Goal: Task Accomplishment & Management: Use online tool/utility

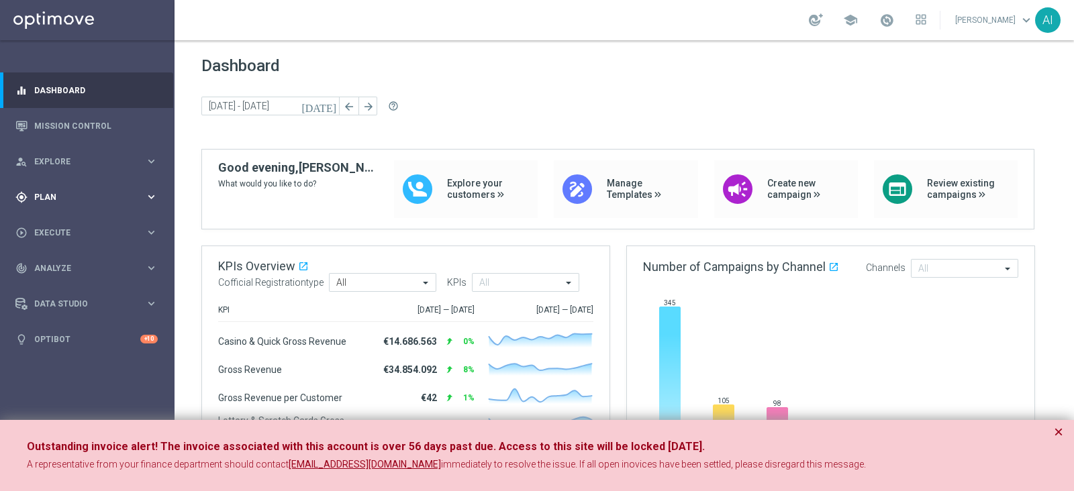
click at [66, 199] on span "Plan" at bounding box center [89, 197] width 111 height 8
click at [76, 263] on span "Templates" at bounding box center [84, 265] width 96 height 8
click at [60, 283] on link "Optimail" at bounding box center [91, 285] width 98 height 11
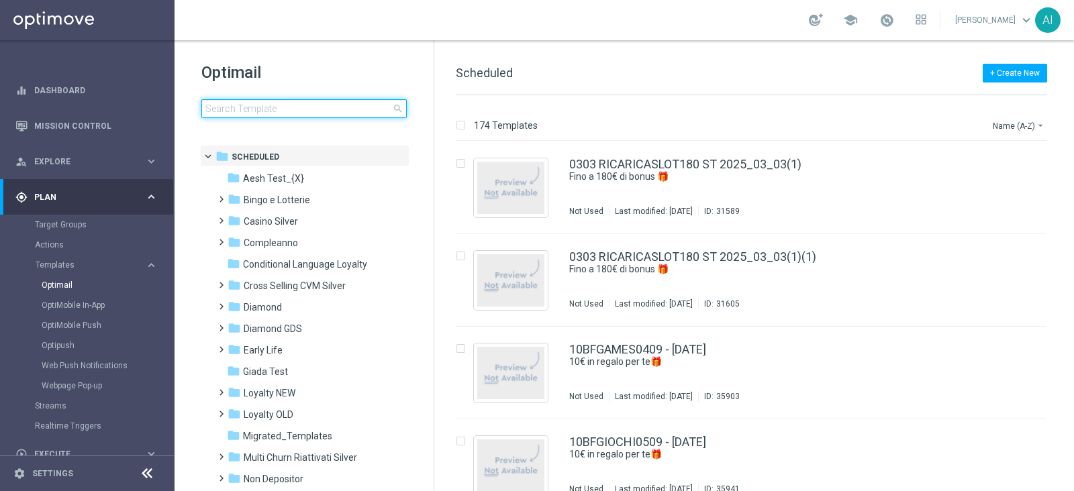
click at [262, 113] on input at bounding box center [303, 108] width 205 height 19
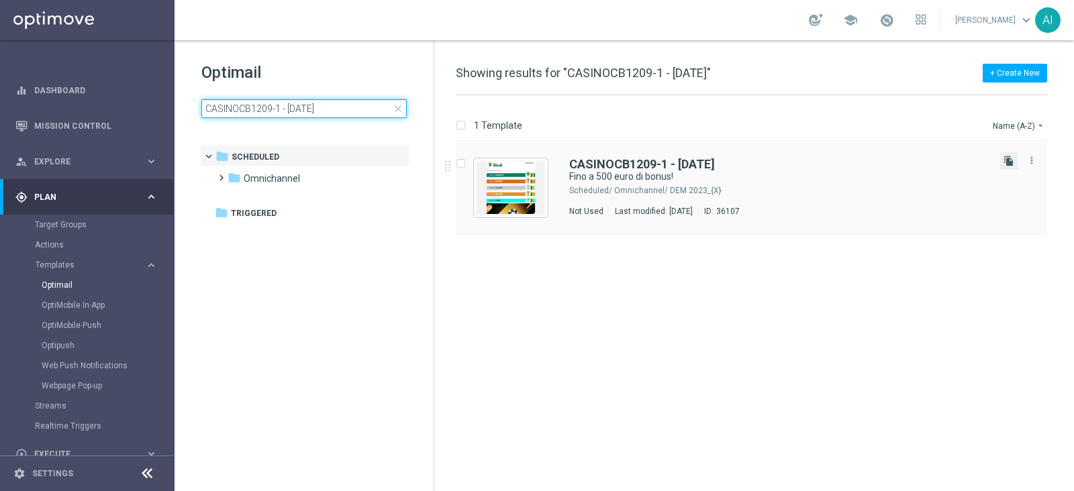
type input "CASINOCB1209-1 - [DATE]"
click at [1008, 159] on icon "file_copy" at bounding box center [1008, 161] width 11 height 11
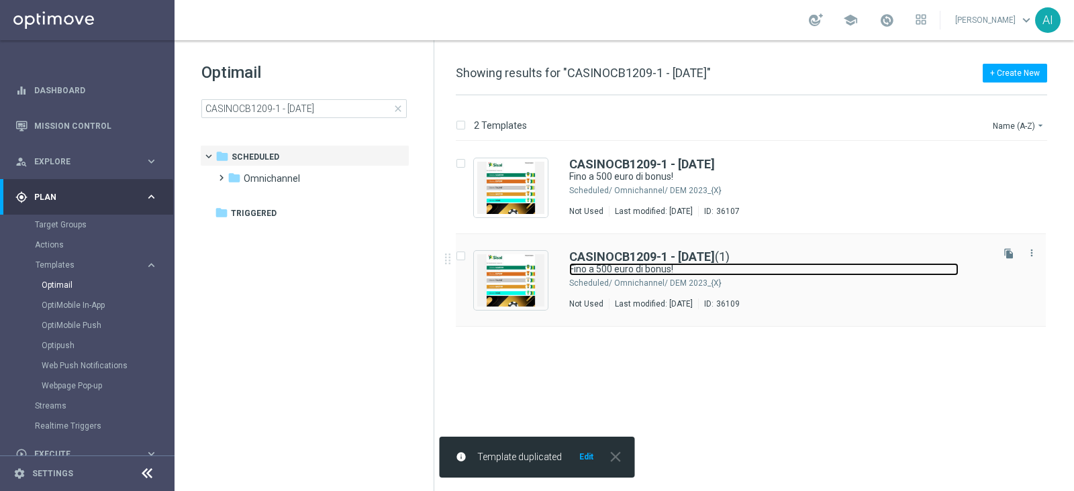
click at [805, 275] on link "Fino a 500 euro di bonus!" at bounding box center [763, 269] width 389 height 13
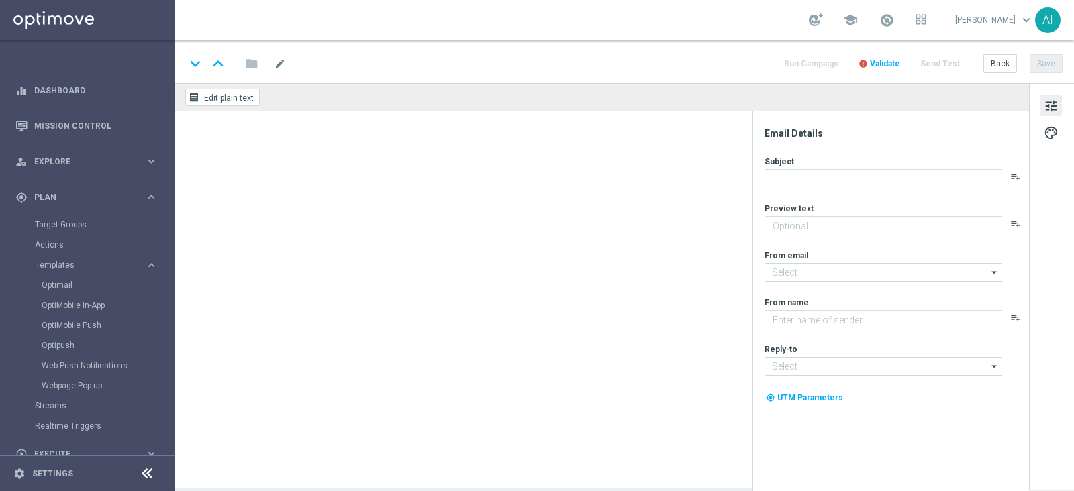
type input "CASINOCB1209-1 - 12.09.2025(1)"
type textarea "Scopri cosa ti abbiamo riservato!"
type input "[EMAIL_ADDRESS][DOMAIN_NAME]"
type textarea "Sisal"
type input "[EMAIL_ADDRESS][DOMAIN_NAME]"
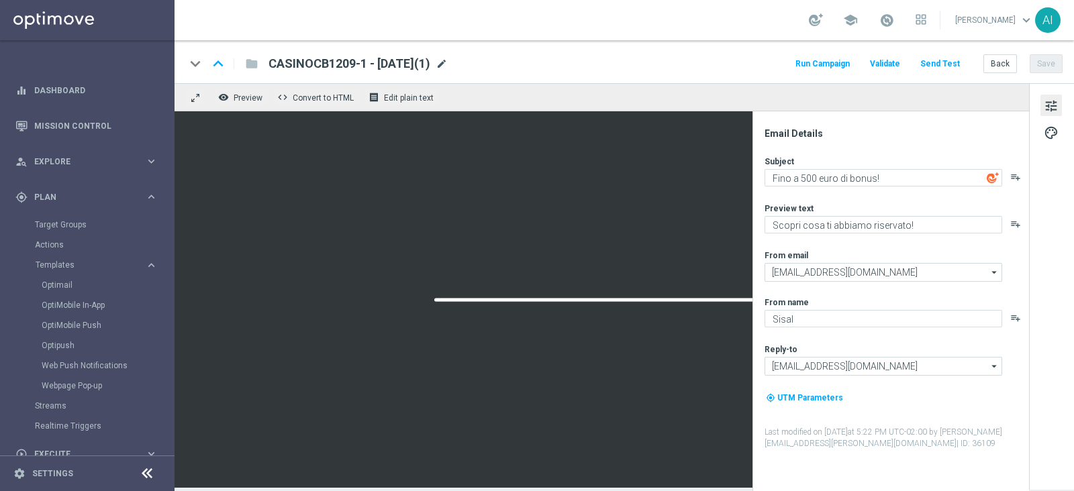
click at [448, 64] on span "mode_edit" at bounding box center [442, 64] width 12 height 12
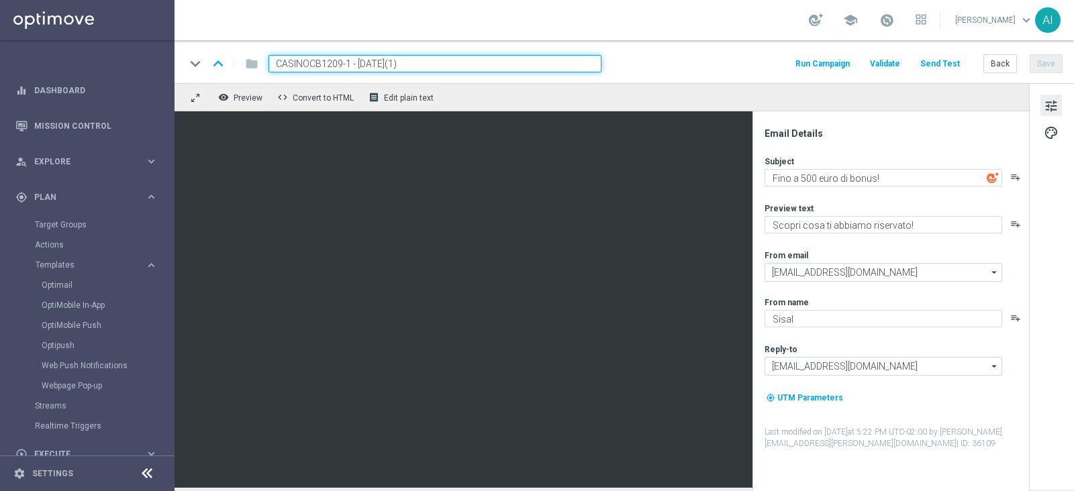
click at [345, 63] on input "CASINOCB1209-1 - 12.09.2025(1)" at bounding box center [434, 63] width 333 height 17
type input "CASINOCB1209-2 - [DATE]"
click at [1049, 66] on button "Save" at bounding box center [1046, 63] width 33 height 19
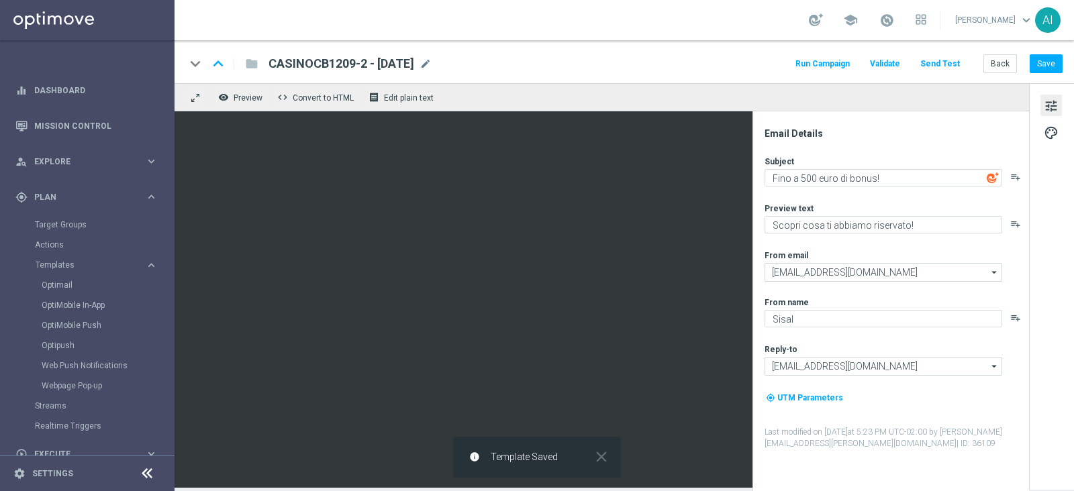
drag, startPoint x: 440, startPoint y: 62, endPoint x: 268, endPoint y: 58, distance: 171.2
click at [268, 58] on span "CASINOCB1209-2 - [DATE]" at bounding box center [341, 64] width 146 height 16
click at [326, 58] on span "CASINOCB1209-2 - [DATE]" at bounding box center [341, 64] width 146 height 16
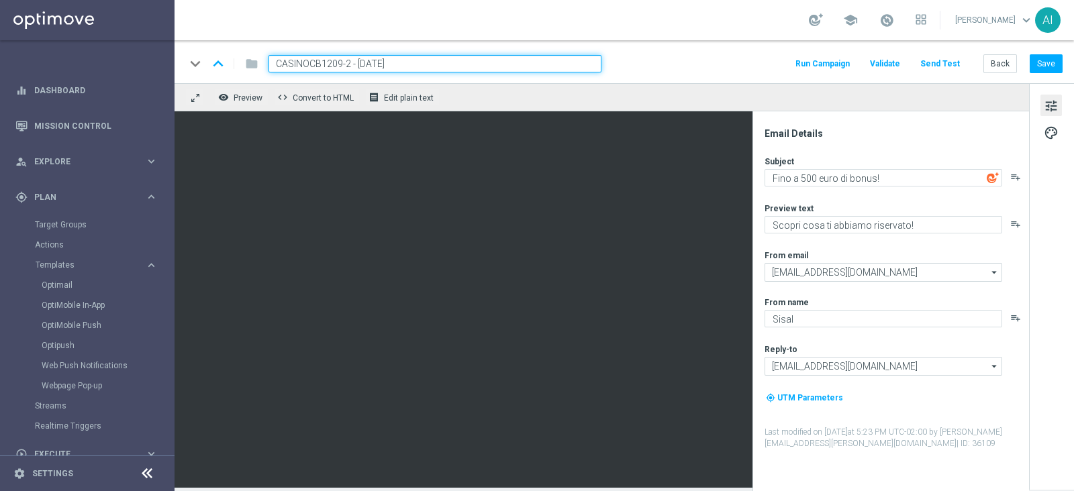
click at [326, 58] on input "CASINOCB1209-2 - [DATE]" at bounding box center [434, 63] width 333 height 17
drag, startPoint x: 424, startPoint y: 64, endPoint x: 258, endPoint y: 69, distance: 165.2
click at [258, 69] on div "CASINOCB1209-2 - [DATE]" at bounding box center [430, 63] width 344 height 17
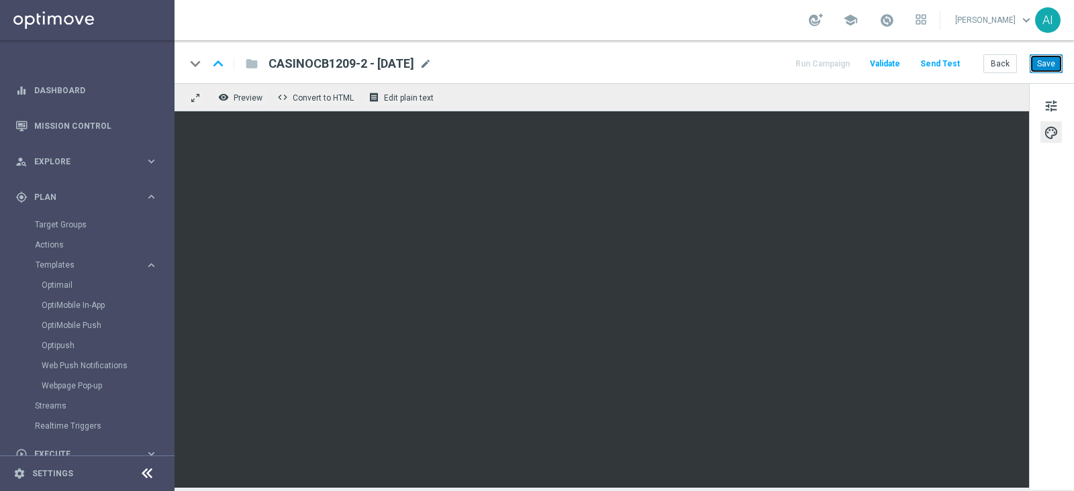
click at [1044, 66] on button "Save" at bounding box center [1046, 63] width 33 height 19
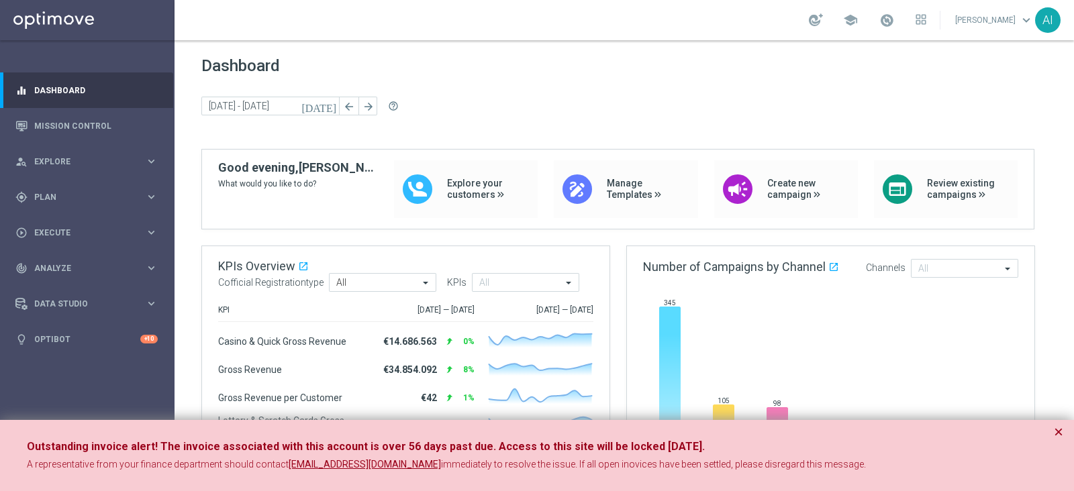
click at [1064, 428] on div "Outstanding invoice alert! The invoice associated with this account is over 56 …" at bounding box center [537, 456] width 1074 height 72
click at [1062, 431] on button "×" at bounding box center [1058, 432] width 9 height 16
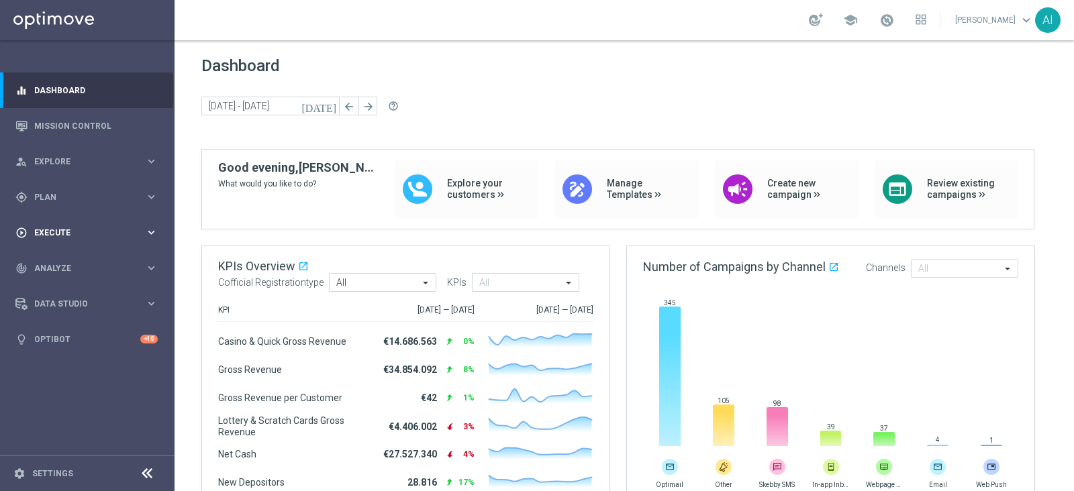
click at [79, 227] on div "play_circle_outline Execute" at bounding box center [80, 233] width 130 height 12
click at [77, 199] on span "Plan" at bounding box center [89, 197] width 111 height 8
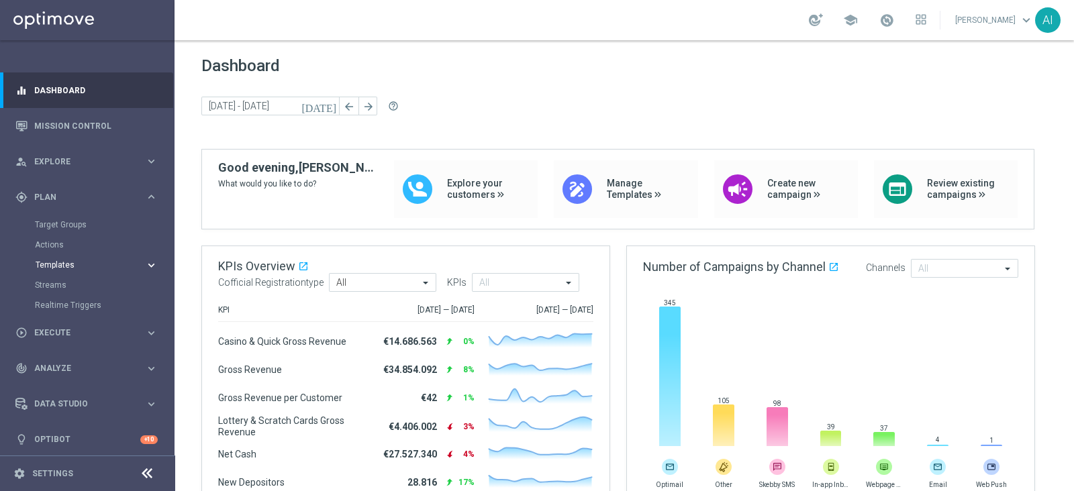
click at [95, 266] on span "Templates" at bounding box center [84, 265] width 96 height 8
click at [64, 285] on link "Optimail" at bounding box center [91, 285] width 98 height 11
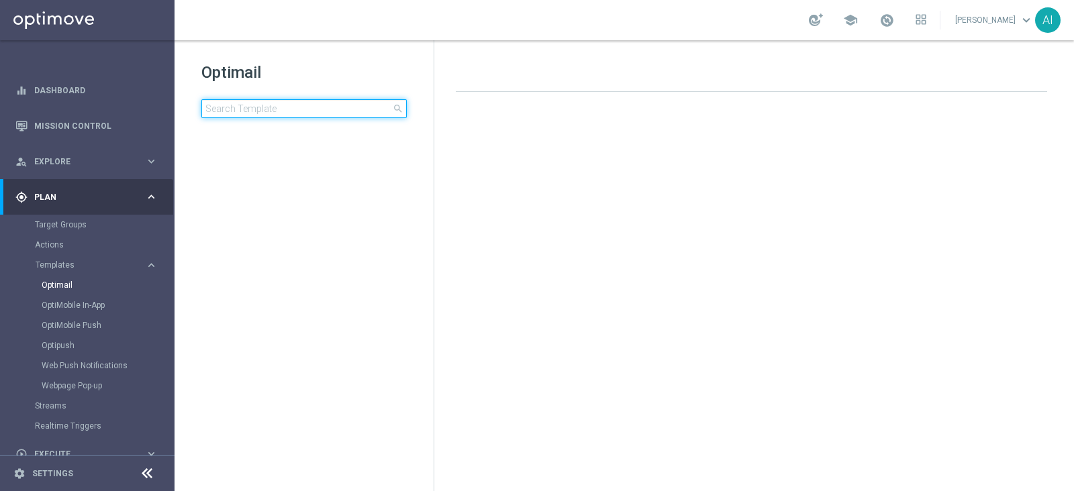
click at [262, 107] on input at bounding box center [303, 108] width 205 height 19
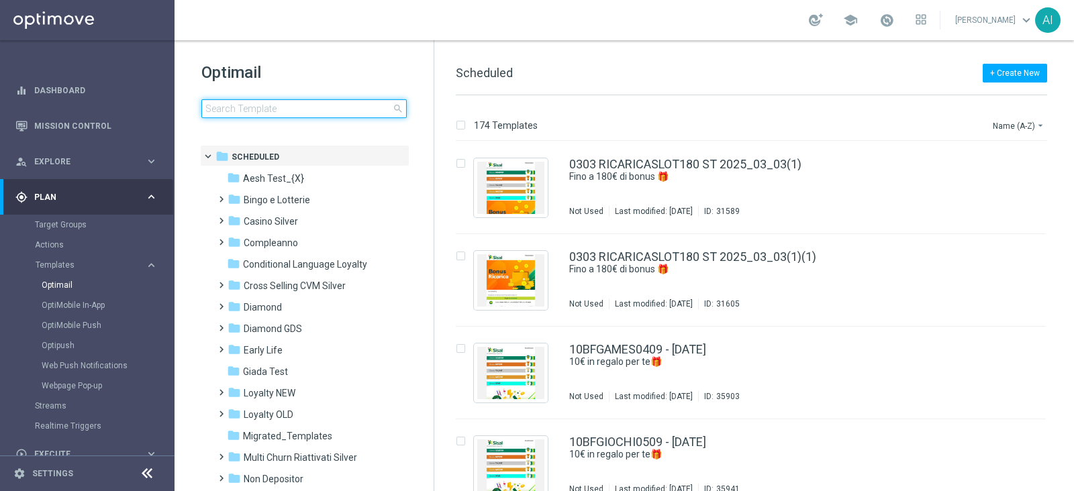
click at [285, 106] on input at bounding box center [303, 108] width 205 height 19
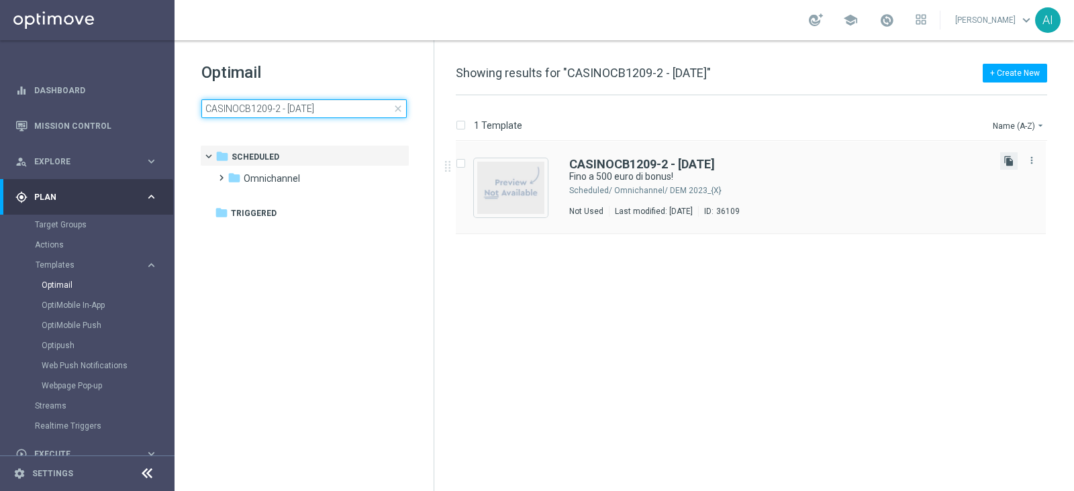
type input "CASINOCB1209-2 - [DATE]"
click at [1011, 161] on icon "file_copy" at bounding box center [1008, 161] width 11 height 11
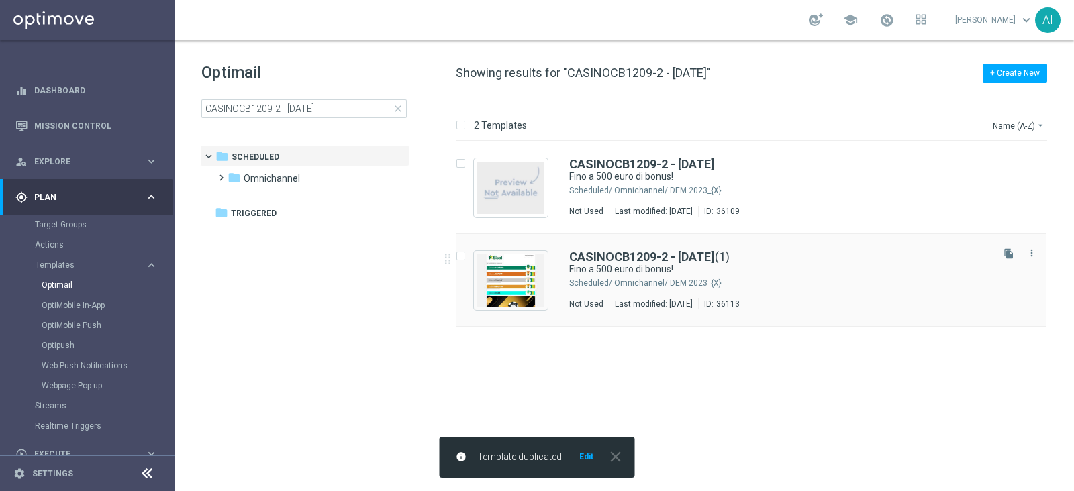
click at [872, 261] on div "CASINOCB1209-2 - [DATE] (1)" at bounding box center [779, 257] width 420 height 12
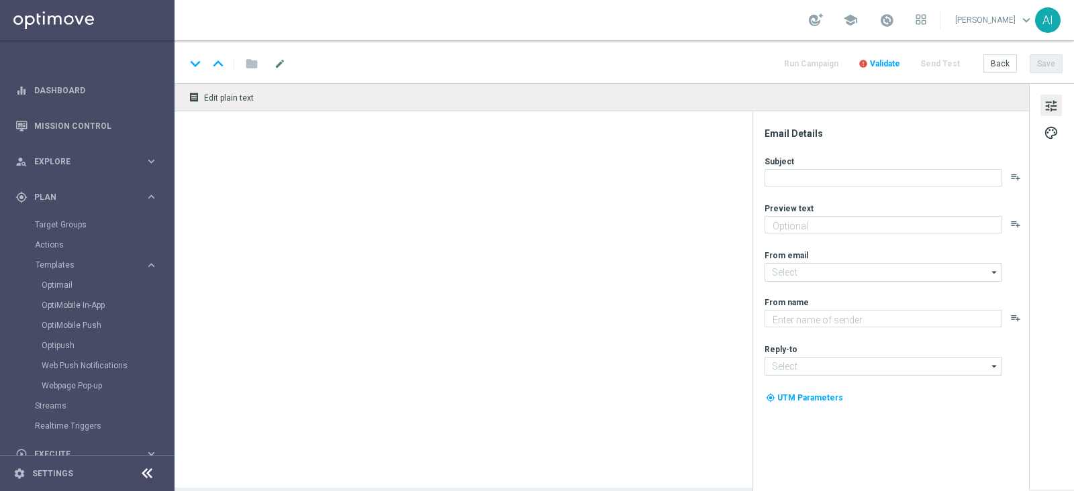
type input "CASINOCB1209-2 - [DATE](1)"
type textarea "Scopri cosa ti abbiamo riservato!"
type input "[EMAIL_ADDRESS][DOMAIN_NAME]"
type textarea "Sisal"
type input "[EMAIL_ADDRESS][DOMAIN_NAME]"
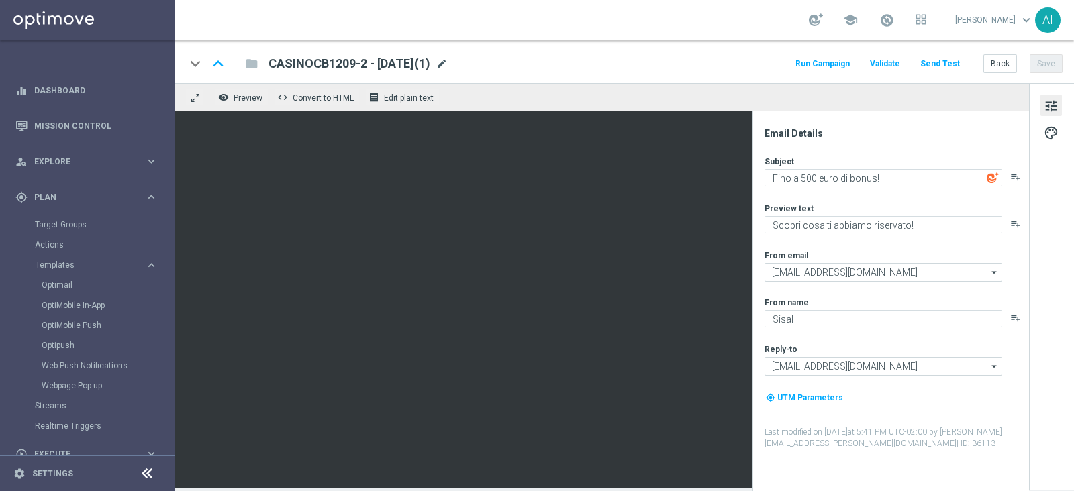
click at [448, 65] on span "mode_edit" at bounding box center [442, 64] width 12 height 12
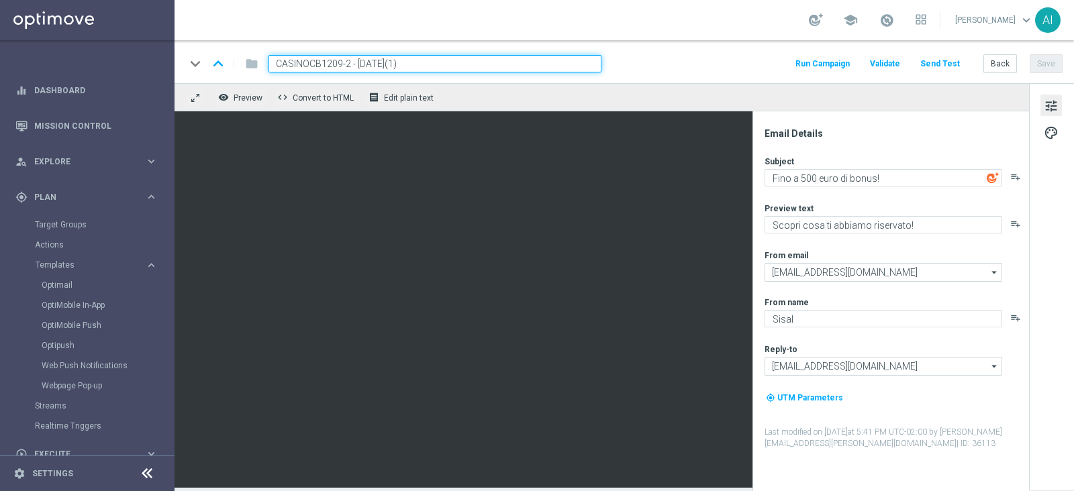
click at [347, 64] on input "CASINOCB1209-2 - [DATE](1)" at bounding box center [434, 63] width 333 height 17
drag, startPoint x: 403, startPoint y: 57, endPoint x: 598, endPoint y: 56, distance: 195.3
click at [597, 56] on input "CASINOCB1209-3 - [DATE](1)" at bounding box center [434, 63] width 333 height 17
type input "CASINOCB1209-3 - [DATE]"
click at [1052, 64] on button "Save" at bounding box center [1046, 63] width 33 height 19
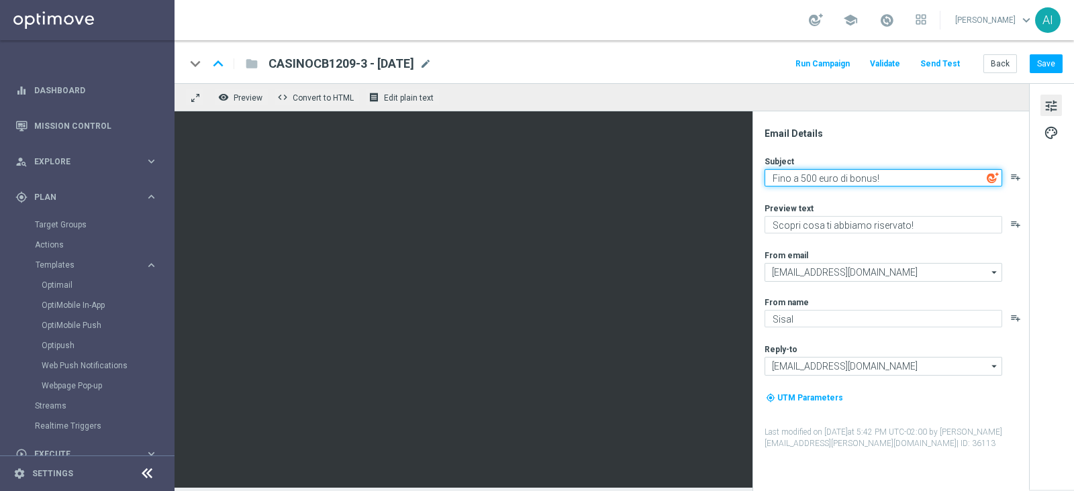
click at [804, 177] on textarea "Fino a 500 euro di bonus!" at bounding box center [884, 177] width 238 height 17
type textarea "Fino a 300 euro di bonus!"
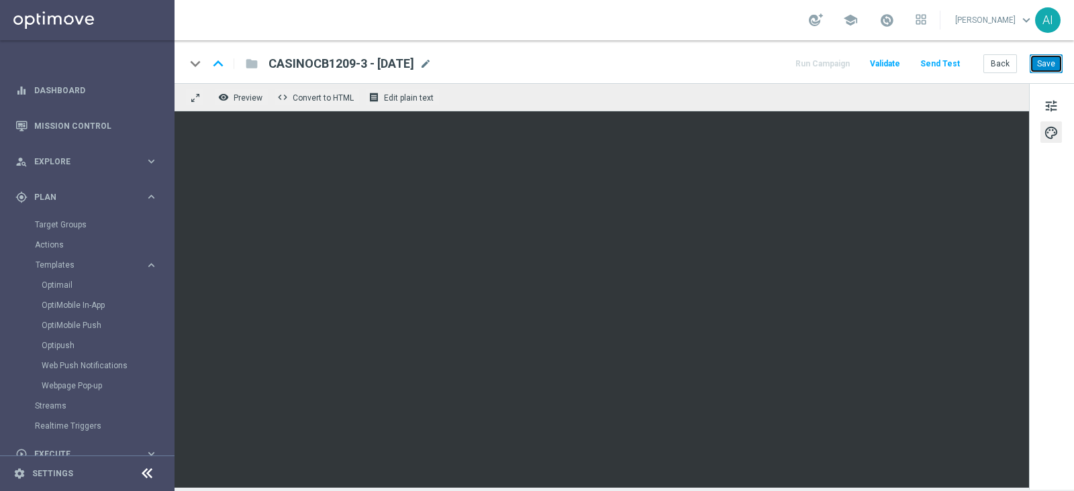
click at [1054, 64] on button "Save" at bounding box center [1046, 63] width 33 height 19
click at [67, 283] on link "Optimail" at bounding box center [91, 285] width 98 height 11
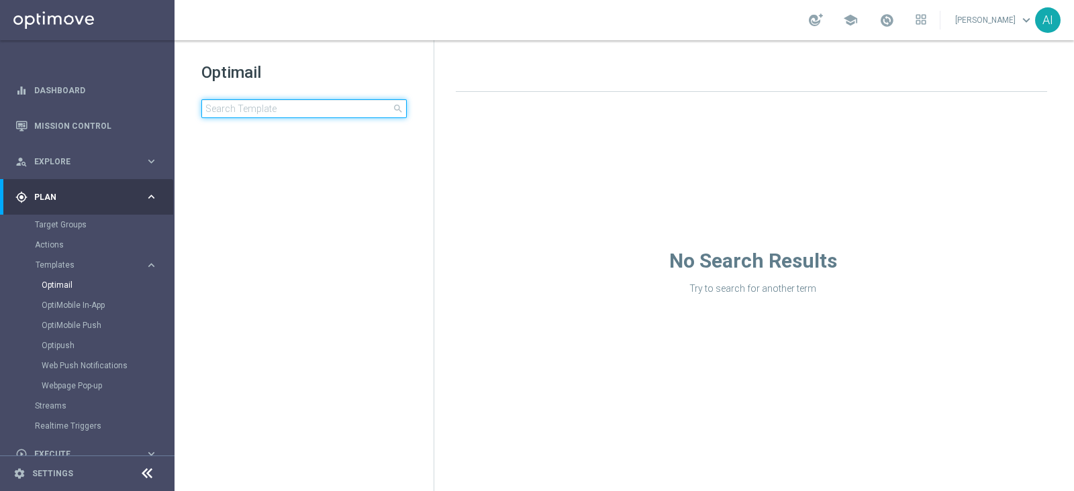
click at [288, 103] on input at bounding box center [303, 108] width 205 height 19
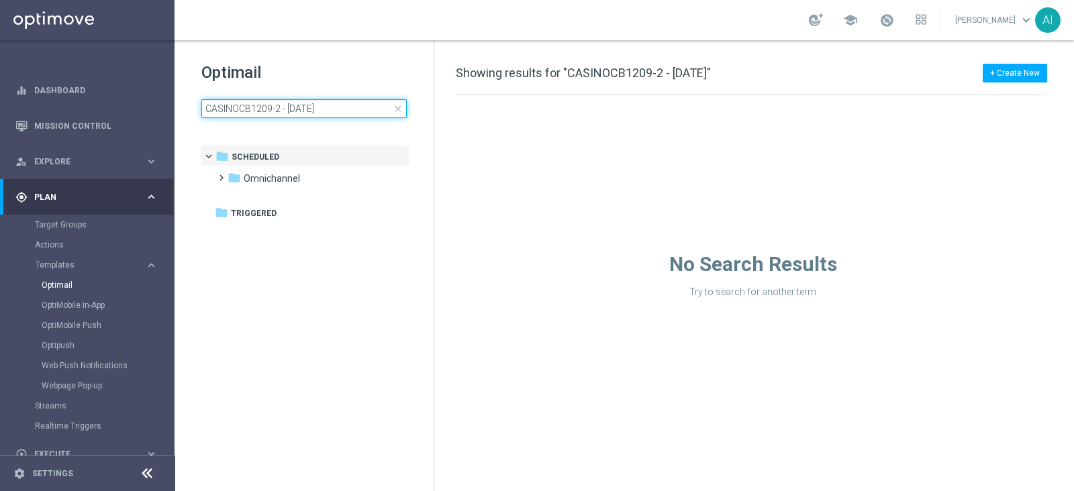
type input "CASINOCB1209-2 - [DATE]"
click at [58, 281] on link "Optimail" at bounding box center [91, 285] width 98 height 11
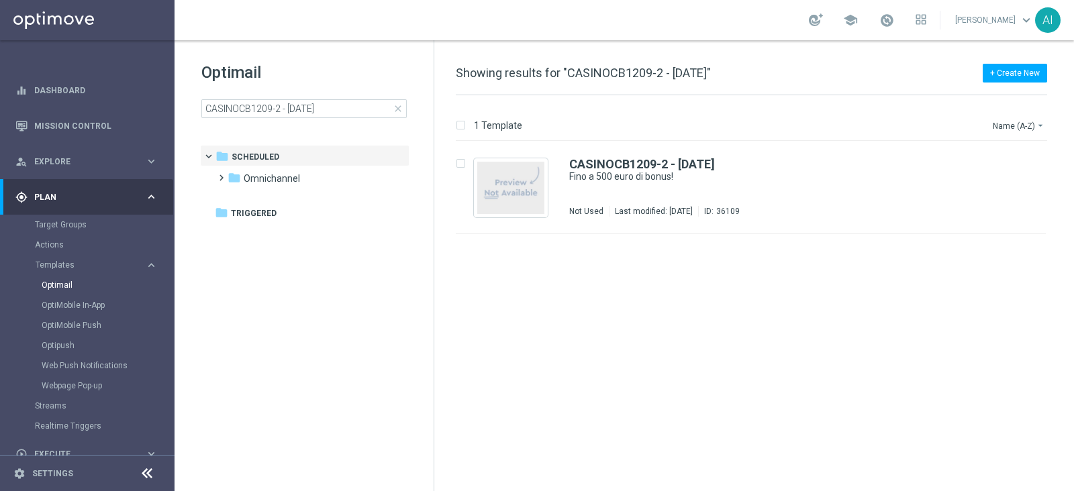
click at [400, 111] on span "close" at bounding box center [398, 108] width 11 height 11
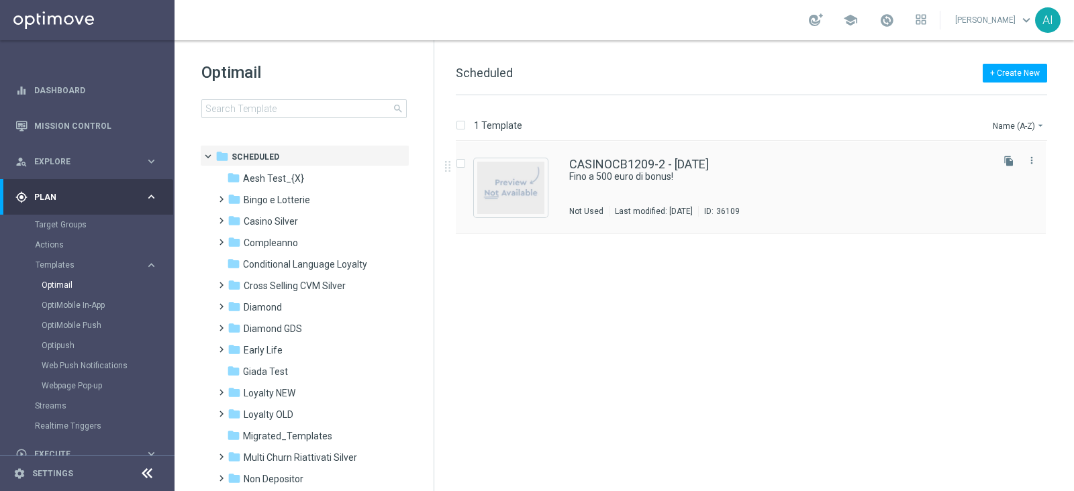
click at [644, 194] on div "CASINOCB1209-2 - [DATE] Fino a 500 euro di bonus! Not Used Last modified: [DATE…" at bounding box center [779, 187] width 420 height 58
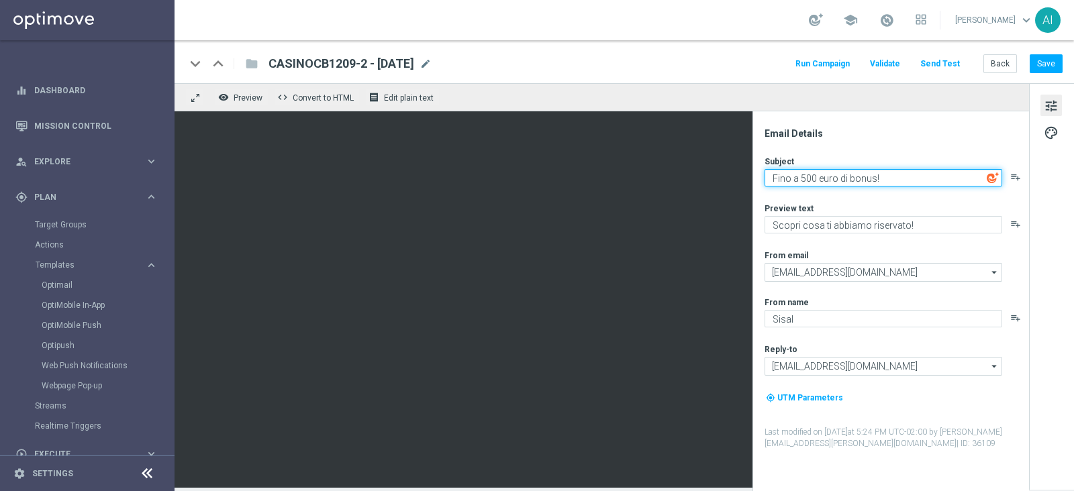
click at [804, 178] on textarea "Fino a 500 euro di bonus!" at bounding box center [884, 177] width 238 height 17
type textarea "Fino a 400 euro di bonus!"
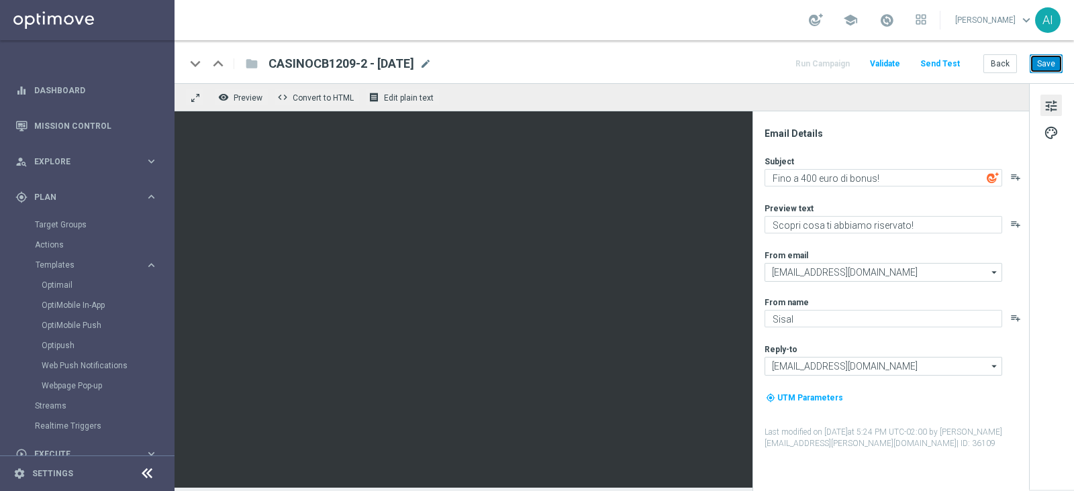
click at [1040, 61] on button "Save" at bounding box center [1046, 63] width 33 height 19
click at [1046, 64] on button "Save" at bounding box center [1046, 63] width 33 height 19
click at [59, 283] on link "Optimail" at bounding box center [91, 285] width 98 height 11
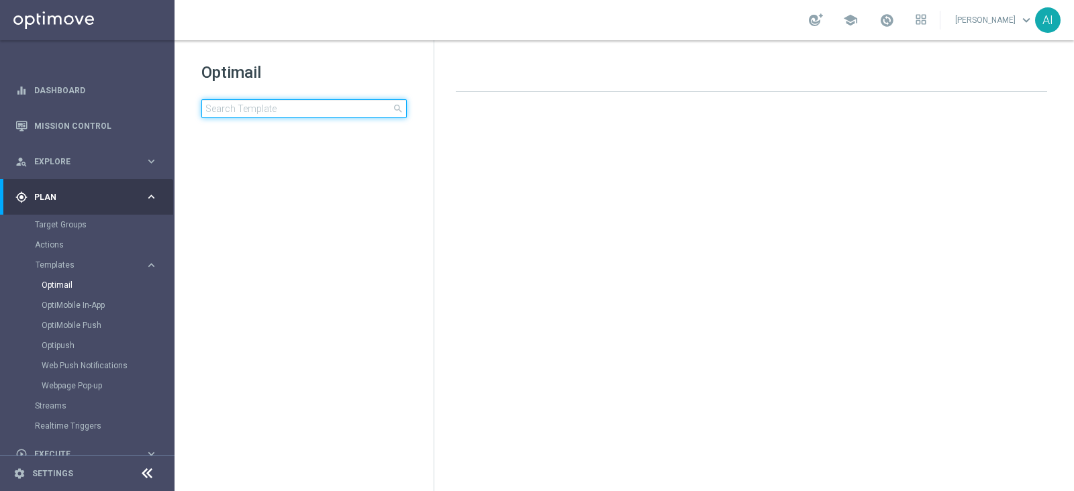
click at [262, 107] on input at bounding box center [303, 108] width 205 height 19
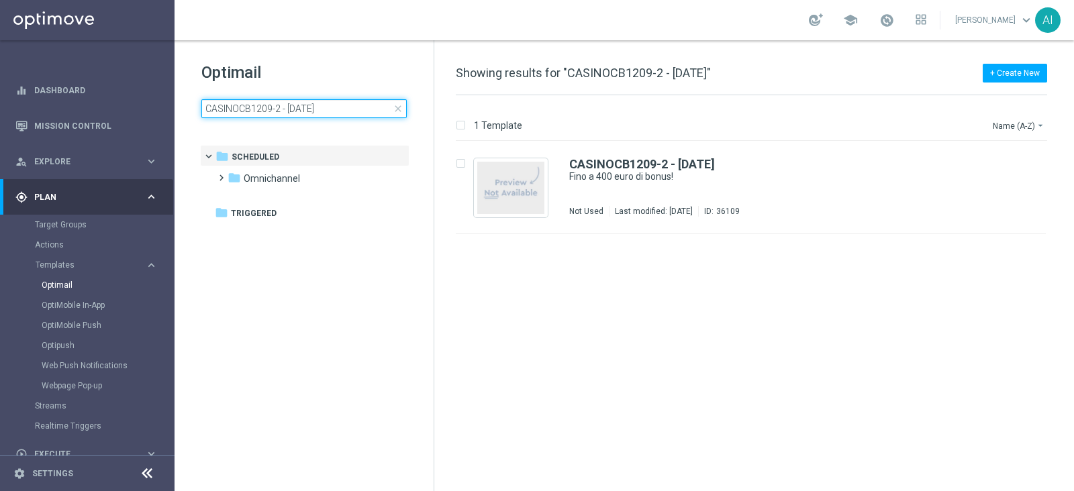
click at [275, 107] on input "CASINOCB1209-2 - [DATE]" at bounding box center [303, 108] width 205 height 19
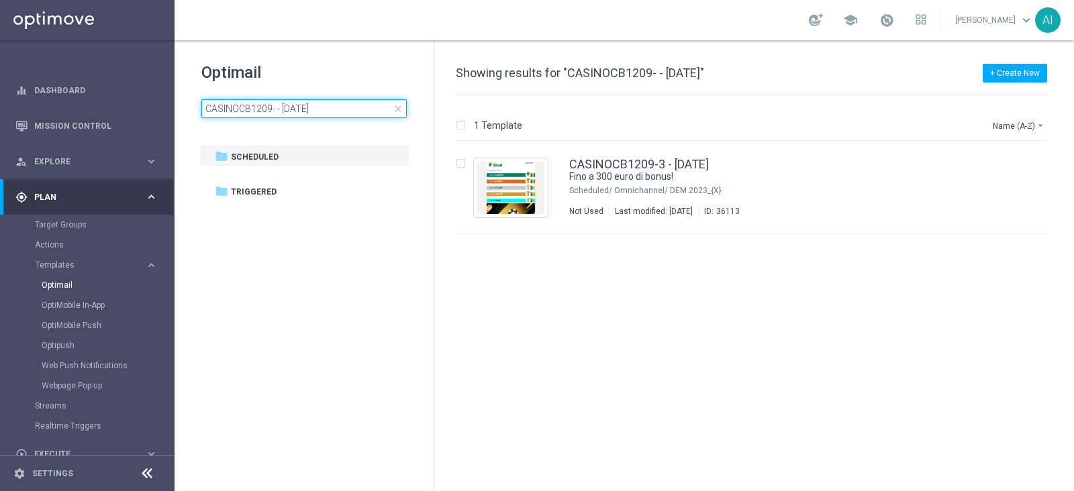
type input "CASINOCB1209-2 - [DATE]"
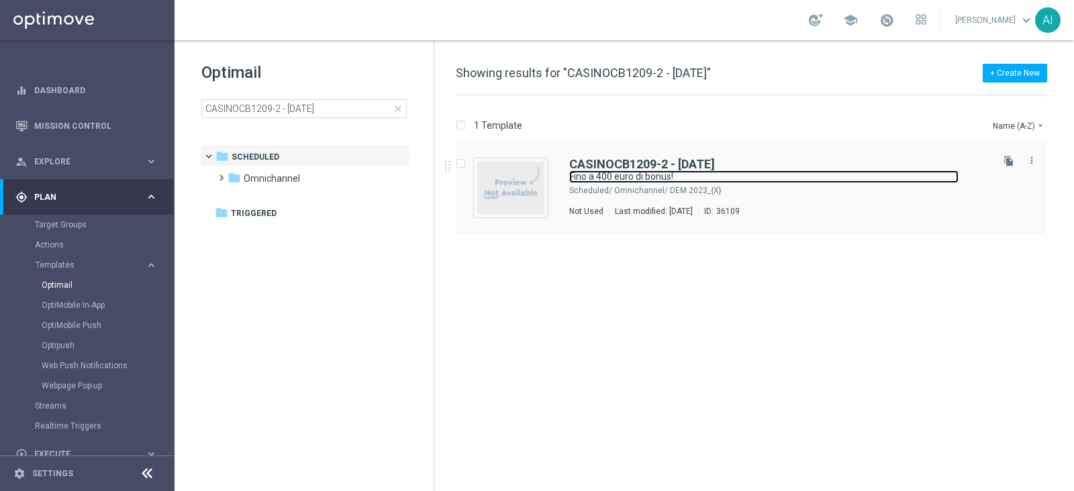
click at [799, 177] on link "Fino a 400 euro di bonus!" at bounding box center [763, 176] width 389 height 13
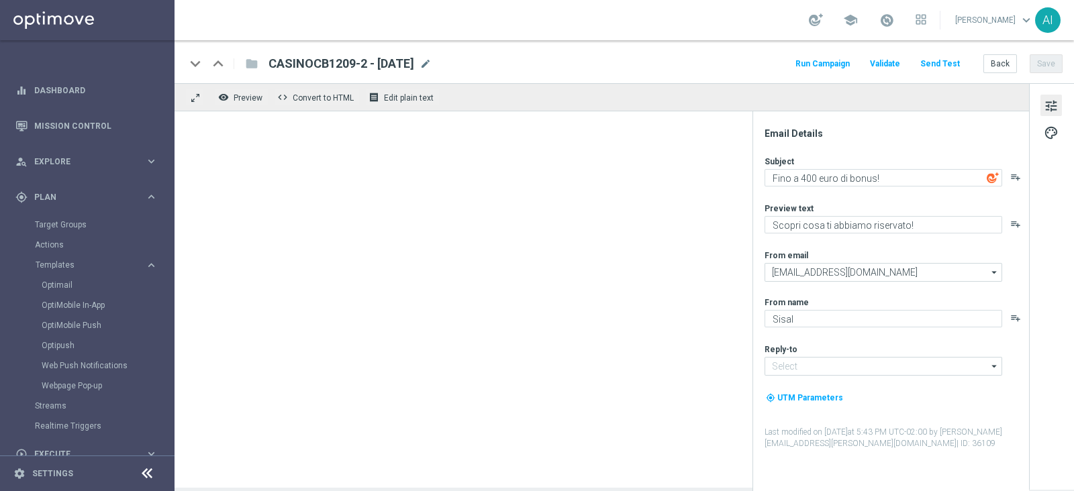
type input "[EMAIL_ADDRESS][DOMAIN_NAME]"
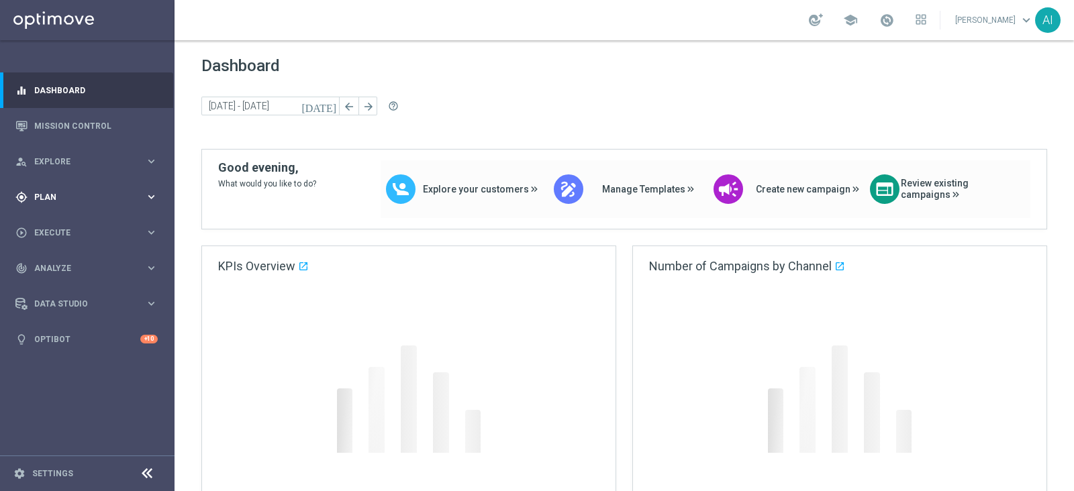
click at [87, 191] on div "gps_fixed Plan" at bounding box center [80, 197] width 130 height 12
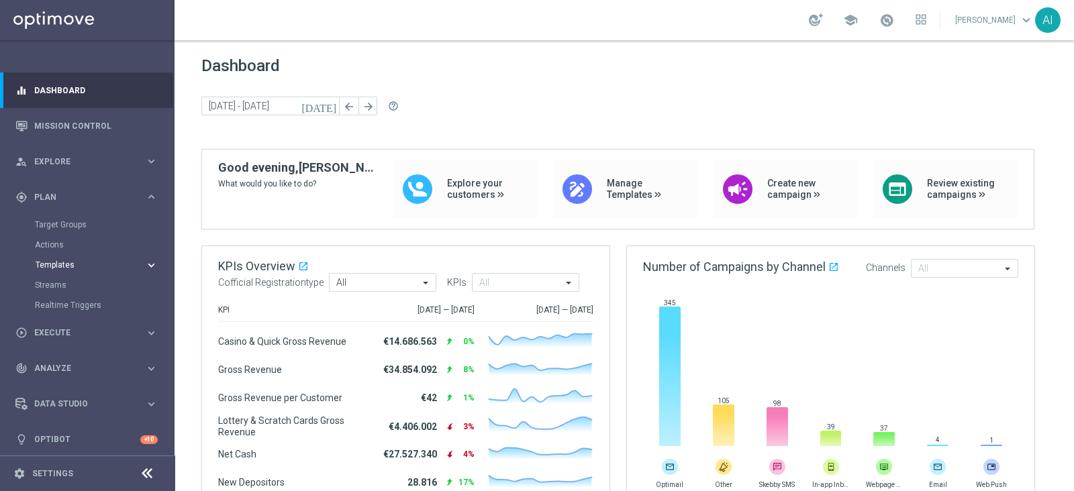
click at [74, 262] on span "Templates" at bounding box center [84, 265] width 96 height 8
click at [54, 280] on link "Optimail" at bounding box center [91, 285] width 98 height 11
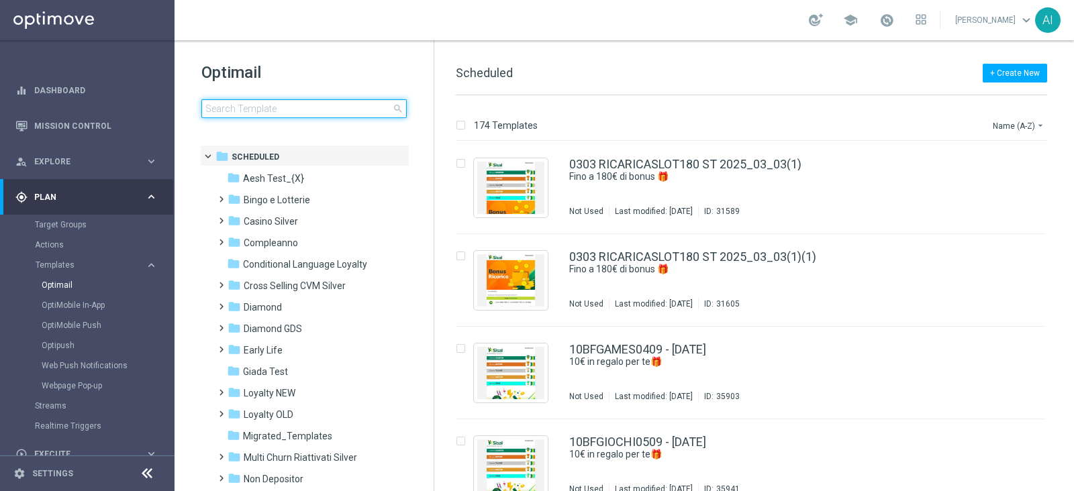
click at [296, 107] on input at bounding box center [303, 108] width 205 height 19
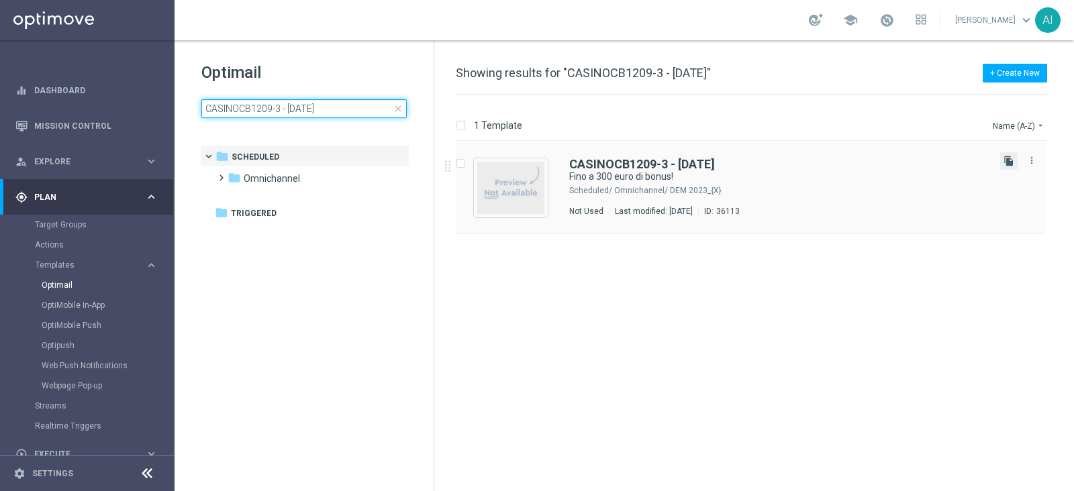
type input "CASINOCB1209-3 - [DATE]"
click at [1004, 162] on icon "file_copy" at bounding box center [1008, 161] width 11 height 11
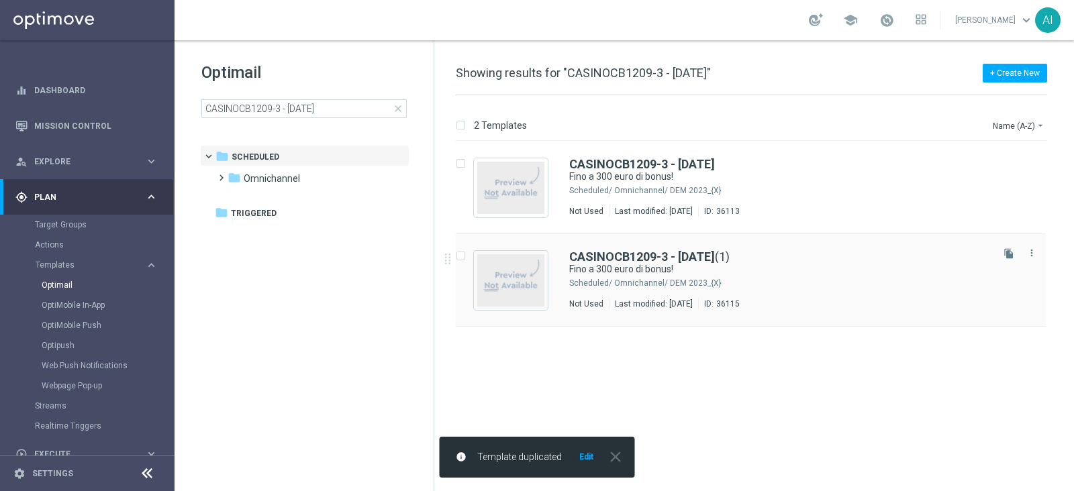
click at [844, 260] on div "CASINOCB1209-3 - 12.09.2025 (1)" at bounding box center [779, 257] width 420 height 12
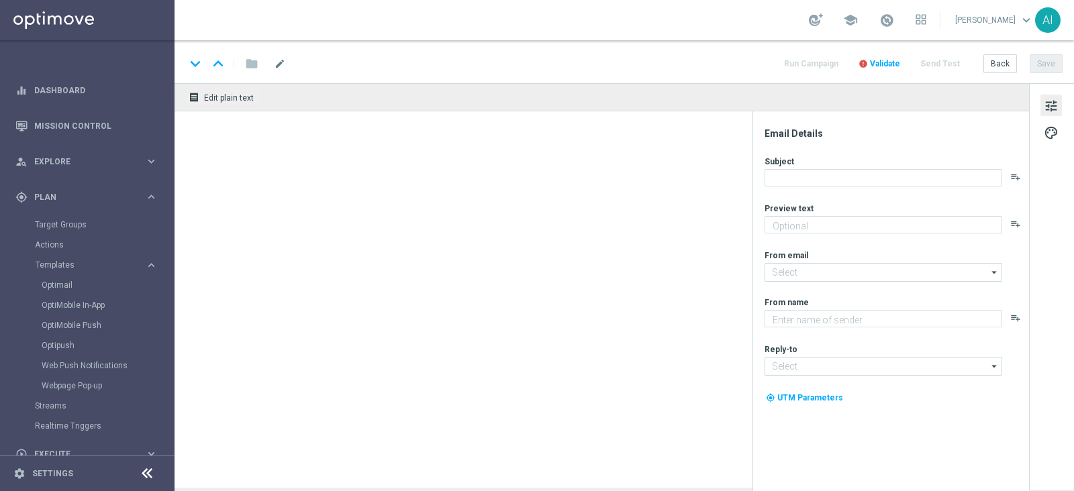
type input "CASINOCB1209-3 - [DATE](1)"
type textarea "Scopri cosa ti abbiamo riservato!"
type input "[EMAIL_ADDRESS][DOMAIN_NAME]"
type textarea "Sisal"
type input "[EMAIL_ADDRESS][DOMAIN_NAME]"
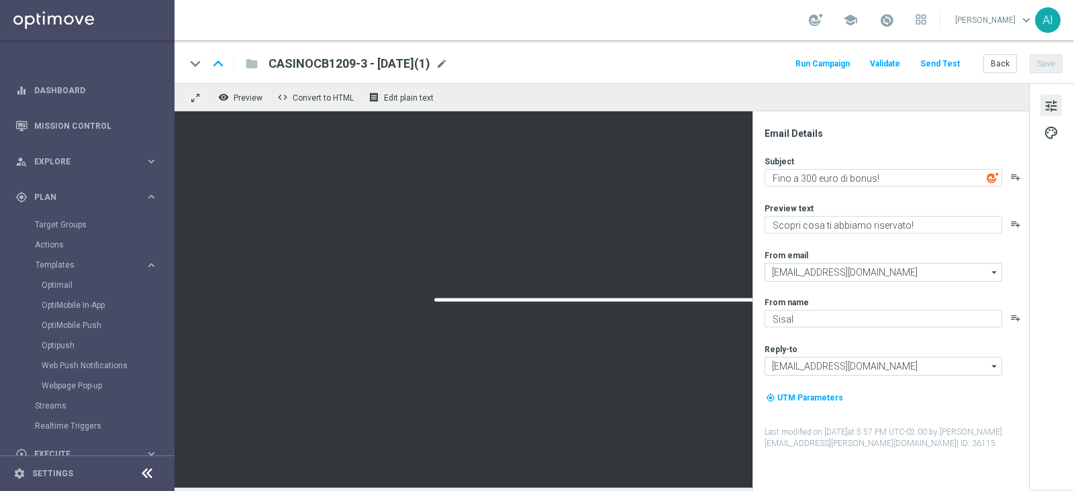
click at [356, 62] on span "CASINOCB1209-3 - [DATE](1)" at bounding box center [349, 64] width 162 height 16
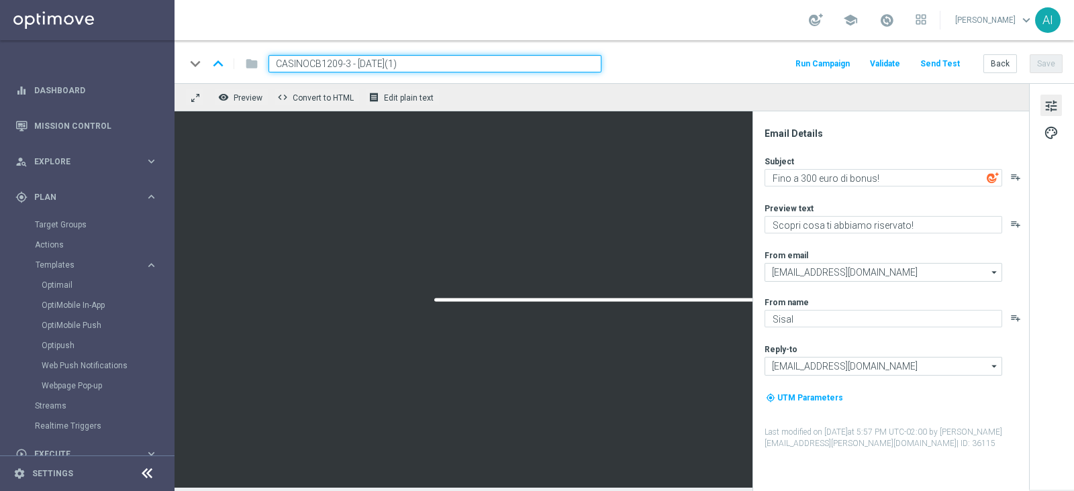
click at [348, 64] on input "CASINOCB1209-3 - [DATE](1)" at bounding box center [434, 63] width 333 height 17
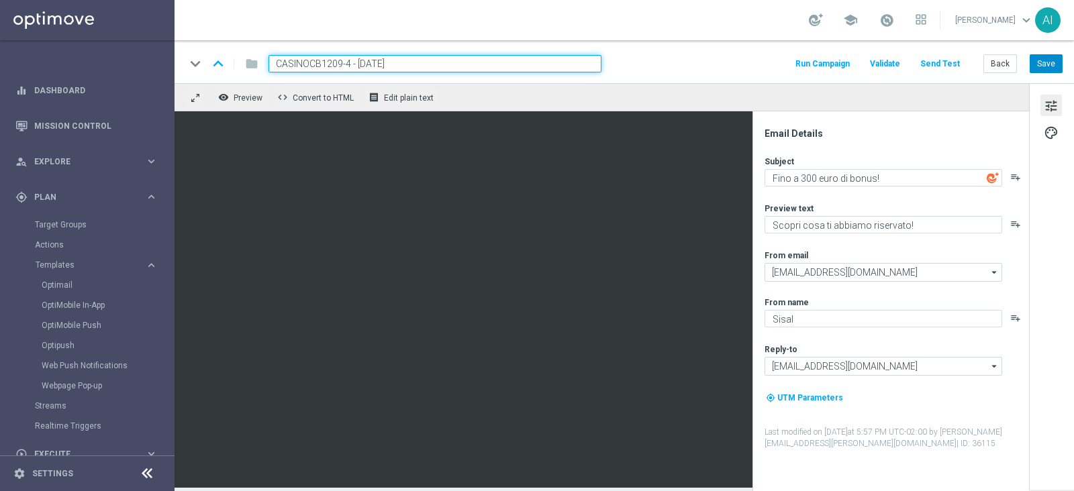
type input "CASINOCB1209-4 - 12.09.2025"
click at [1044, 61] on button "Save" at bounding box center [1046, 63] width 33 height 19
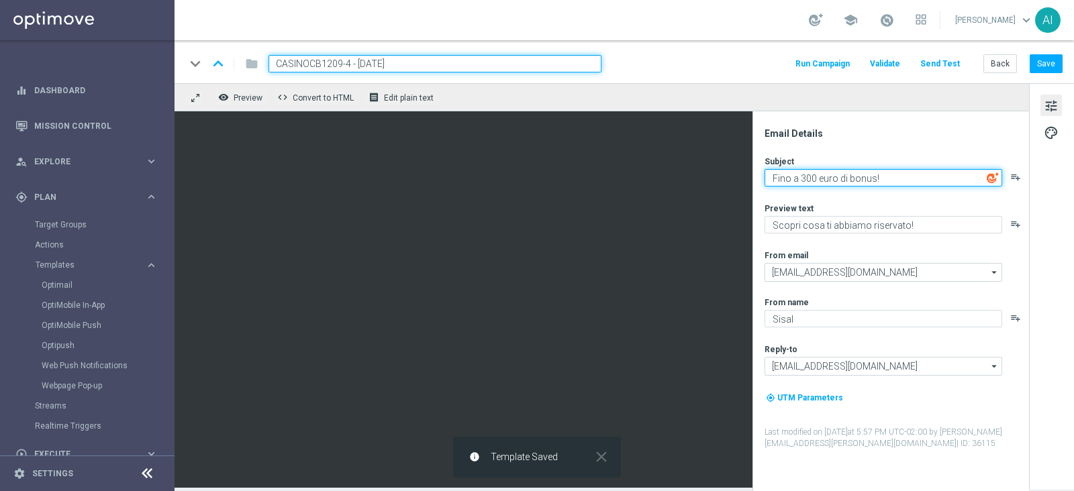
click at [803, 175] on textarea "Fino a 300 euro di bonus!" at bounding box center [884, 177] width 238 height 17
type textarea "Fino a 200 euro di bonus!"
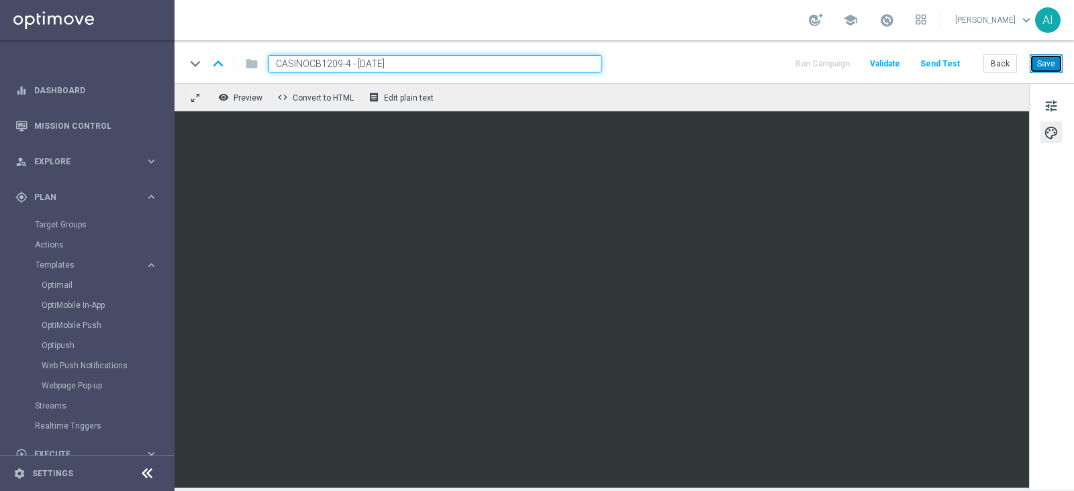
click at [1060, 57] on button "Save" at bounding box center [1046, 63] width 33 height 19
drag, startPoint x: 432, startPoint y: 62, endPoint x: 62, endPoint y: 65, distance: 369.9
click at [64, 65] on main "equalizer Dashboard Mission Control" at bounding box center [537, 245] width 1074 height 491
click at [1055, 65] on button "Save" at bounding box center [1046, 63] width 33 height 19
click at [497, 64] on input "CASINOCB1209-4 - 12.09.2025" at bounding box center [434, 63] width 333 height 17
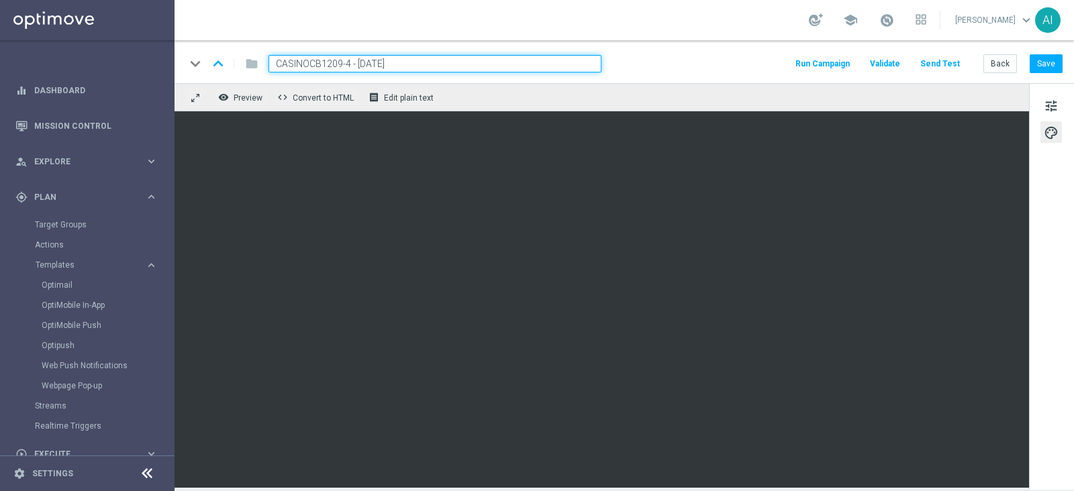
drag, startPoint x: 497, startPoint y: 64, endPoint x: 89, endPoint y: 54, distance: 407.5
click at [89, 54] on main "equalizer Dashboard Mission Control" at bounding box center [537, 245] width 1074 height 491
click at [77, 264] on span "Templates" at bounding box center [84, 265] width 96 height 8
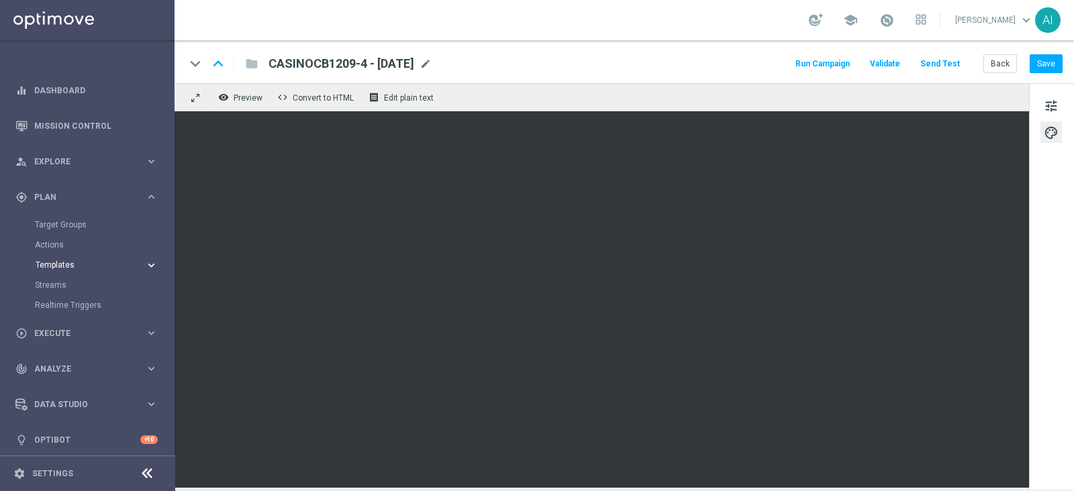
click at [76, 270] on button "Templates keyboard_arrow_right" at bounding box center [97, 265] width 124 height 11
click at [67, 285] on link "Optimail" at bounding box center [91, 285] width 98 height 11
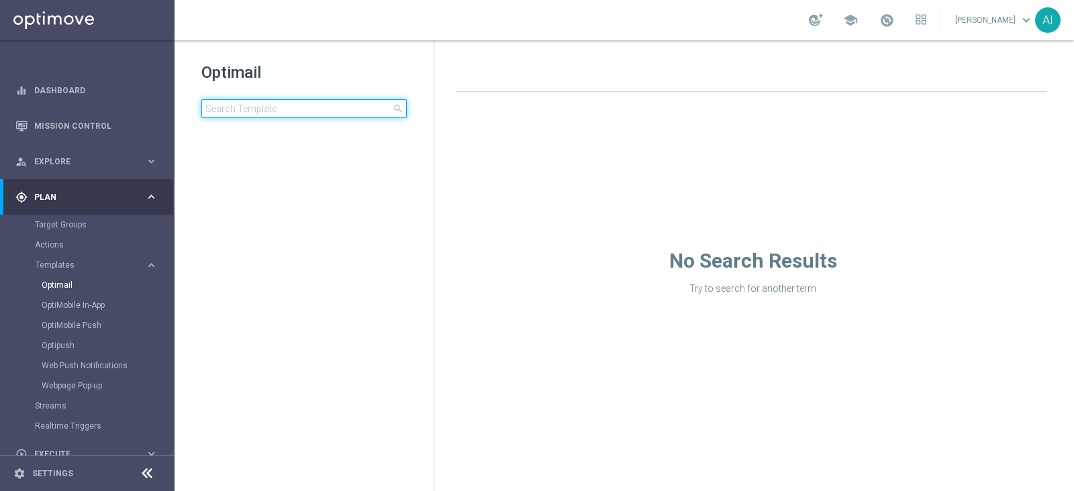
click at [283, 107] on input at bounding box center [303, 108] width 205 height 19
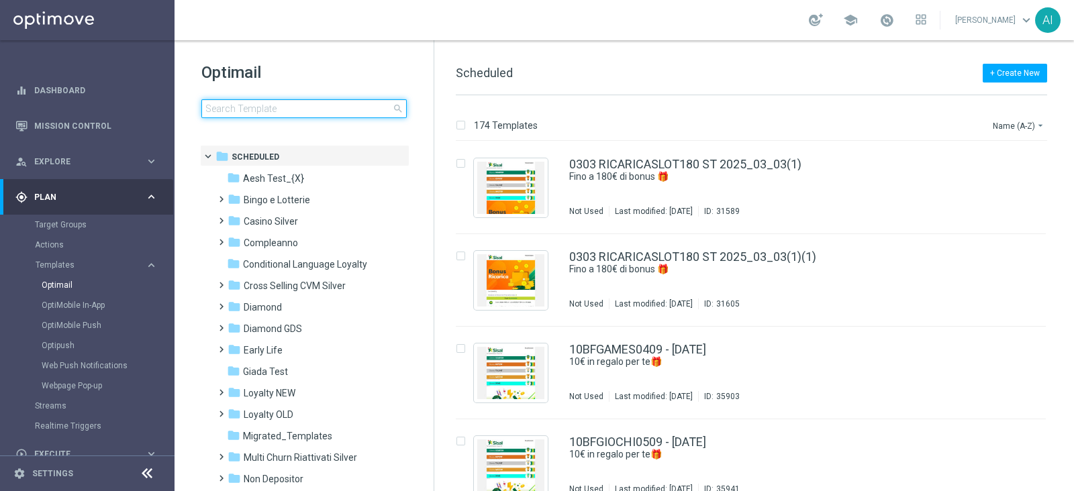
type input "CASINOCB1209-4 - 12.09.2025"
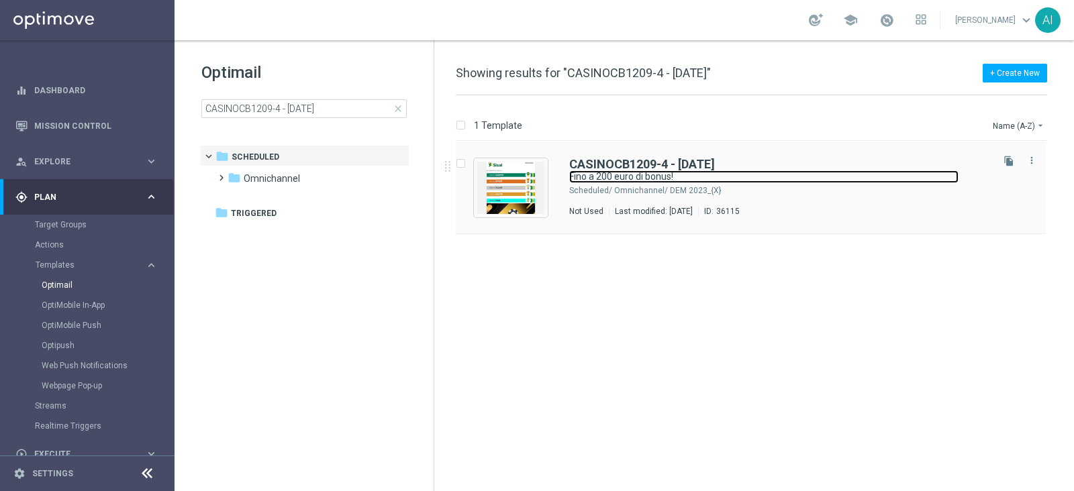
click at [812, 183] on link "Fino a 200 euro di bonus!" at bounding box center [763, 176] width 389 height 13
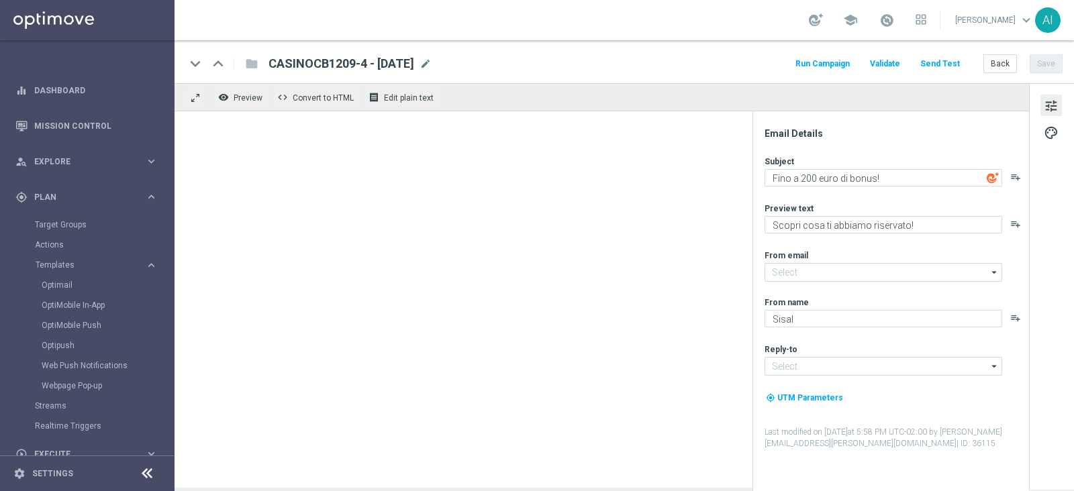
type input "[EMAIL_ADDRESS][DOMAIN_NAME]"
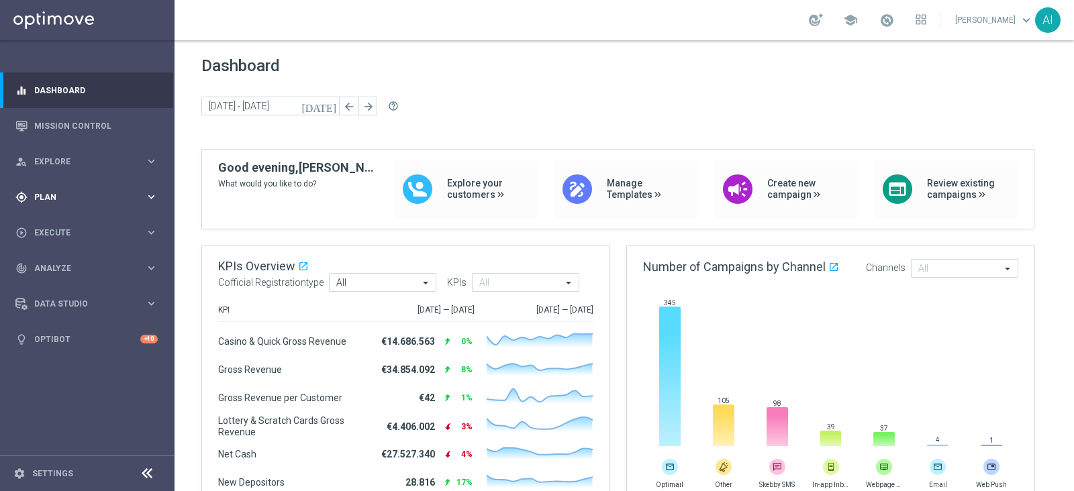
click at [81, 197] on span "Plan" at bounding box center [89, 197] width 111 height 8
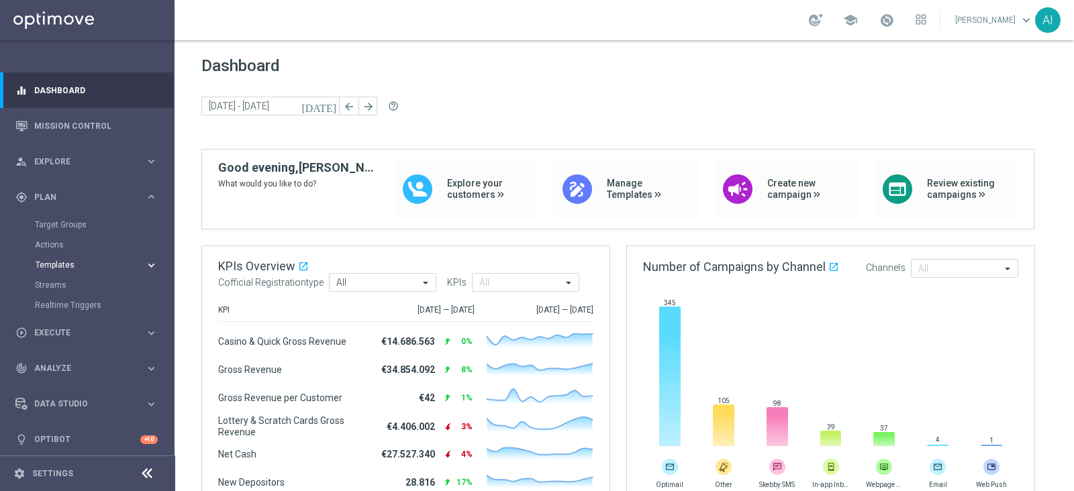
click at [72, 267] on span "Templates" at bounding box center [84, 265] width 96 height 8
click at [67, 277] on div "Optimail" at bounding box center [108, 285] width 132 height 20
click at [67, 283] on link "Optimail" at bounding box center [91, 285] width 98 height 11
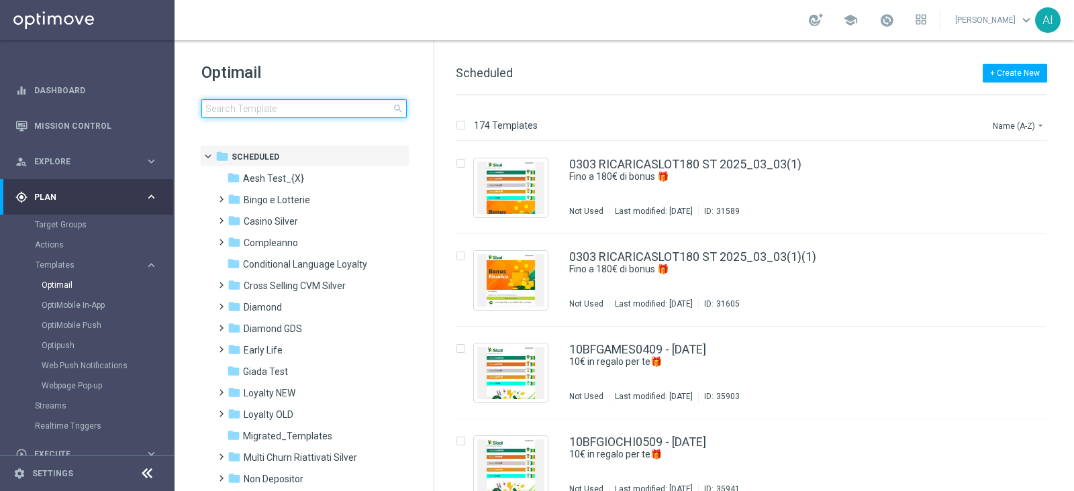
click at [252, 105] on input at bounding box center [303, 108] width 205 height 19
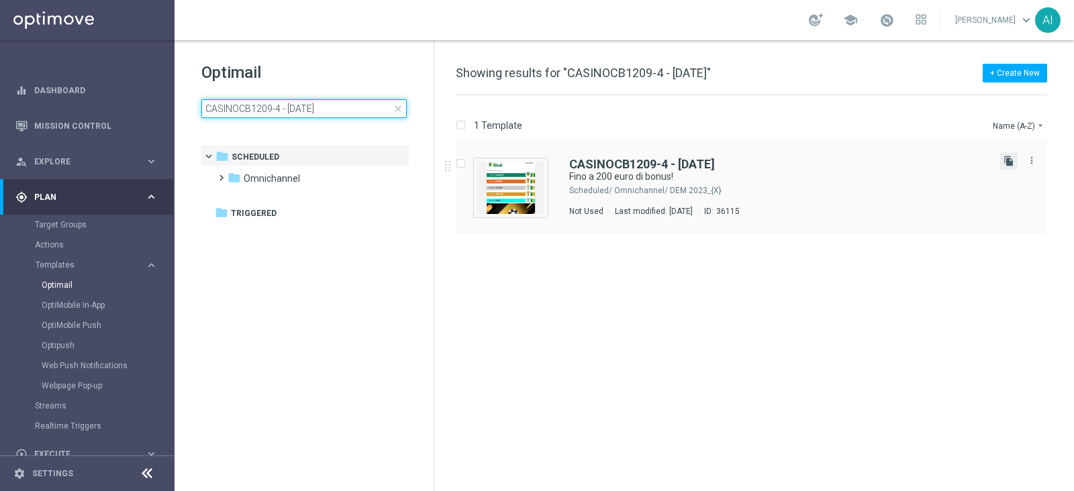
type input "CASINOCB1209-4 - 12.09.2025"
click at [1010, 160] on icon "file_copy" at bounding box center [1008, 161] width 11 height 11
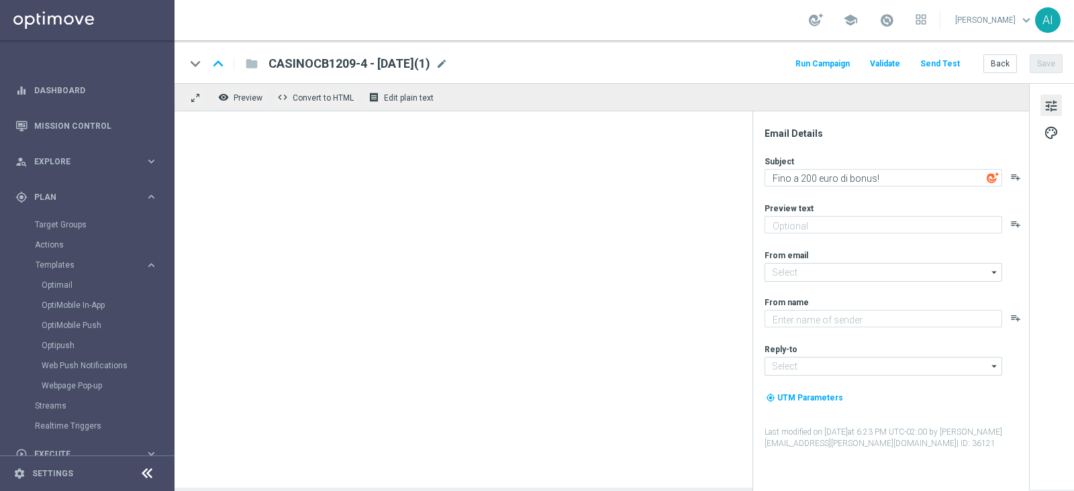
type input "CASINOCB1209-4 - 12.09.2025(1)"
type textarea "Scopri cosa ti abbiamo riservato!"
type input "[EMAIL_ADDRESS][DOMAIN_NAME]"
type textarea "Sisal"
type input "[EMAIL_ADDRESS][DOMAIN_NAME]"
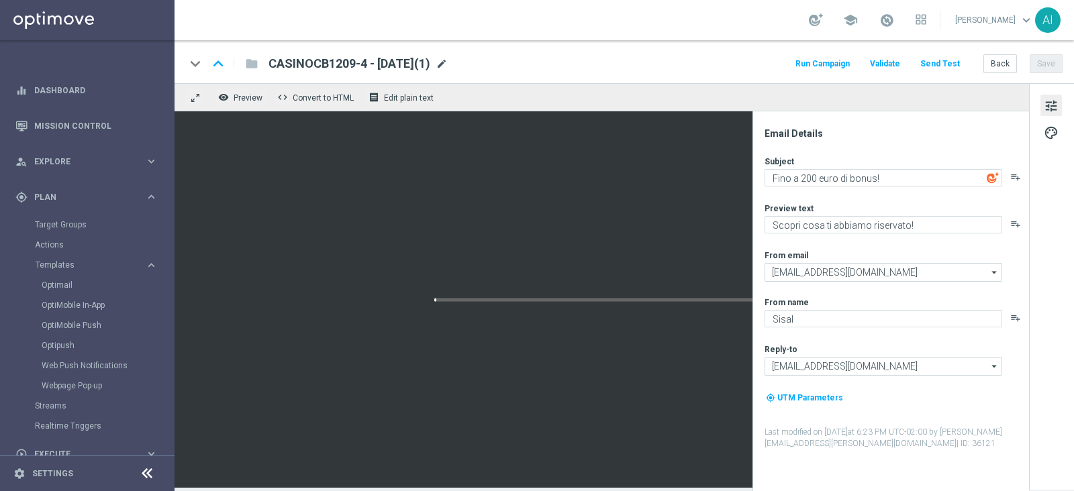
click at [448, 66] on span "mode_edit" at bounding box center [442, 64] width 12 height 12
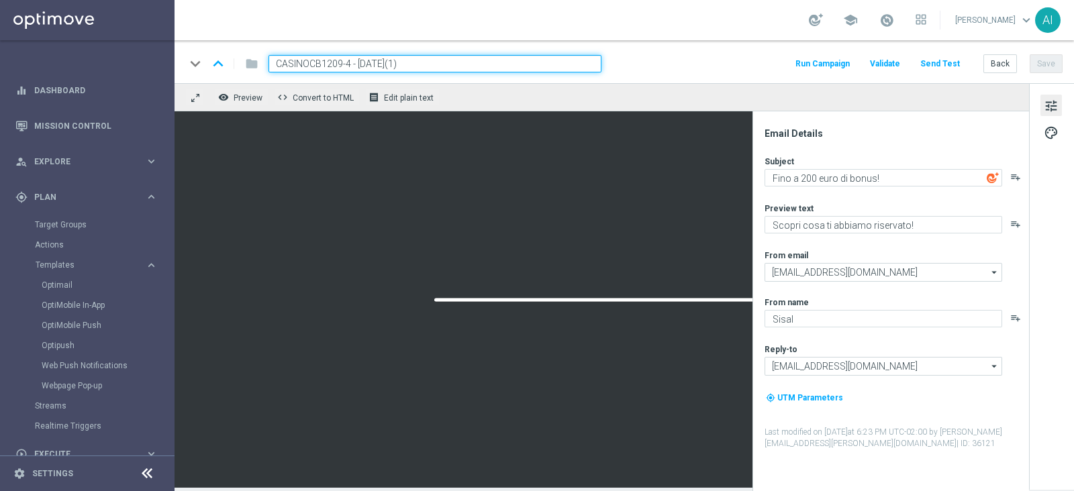
click at [342, 62] on input "CASINOCB1209-4 - 12.09.2025(1)" at bounding box center [434, 63] width 333 height 17
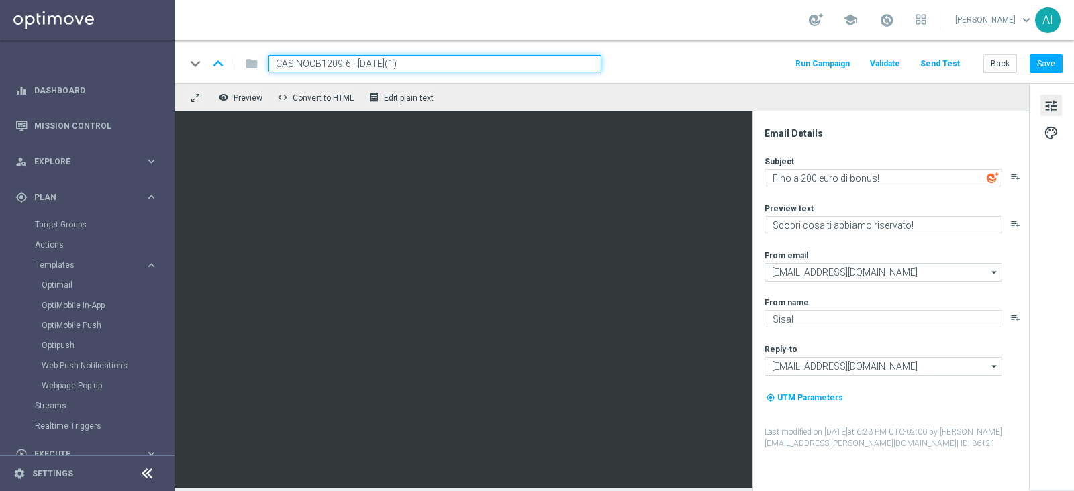
drag, startPoint x: 404, startPoint y: 59, endPoint x: 545, endPoint y: 68, distance: 141.2
click at [544, 68] on input "CASINOCB1209-6 - 12.09.2025(1)" at bounding box center [434, 63] width 333 height 17
type input "CASINOCB1209-6 - 12.09.2025"
click at [1056, 65] on button "Save" at bounding box center [1046, 63] width 33 height 19
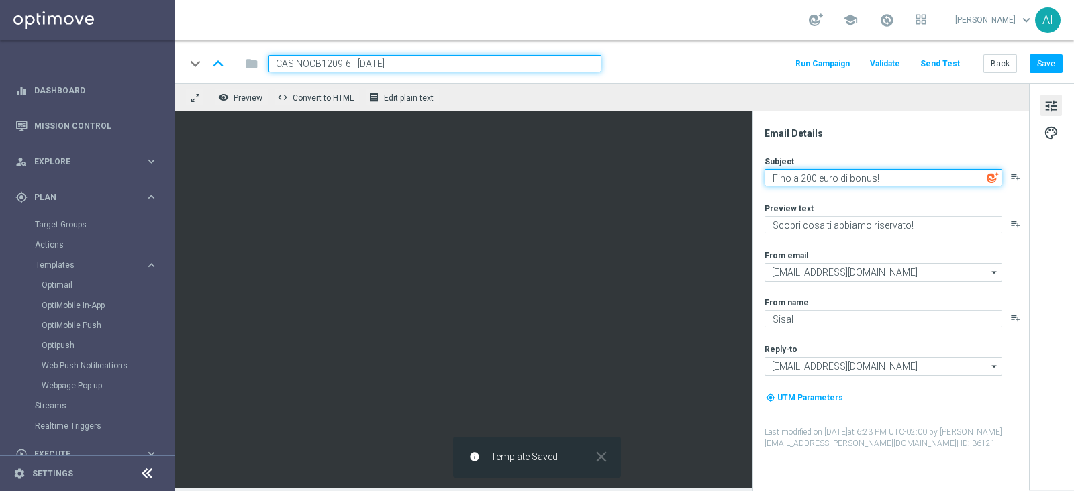
click at [805, 177] on textarea "Fino a 200 euro di bonus!" at bounding box center [884, 177] width 238 height 17
type textarea "Fino a 500 euro di bonus!"
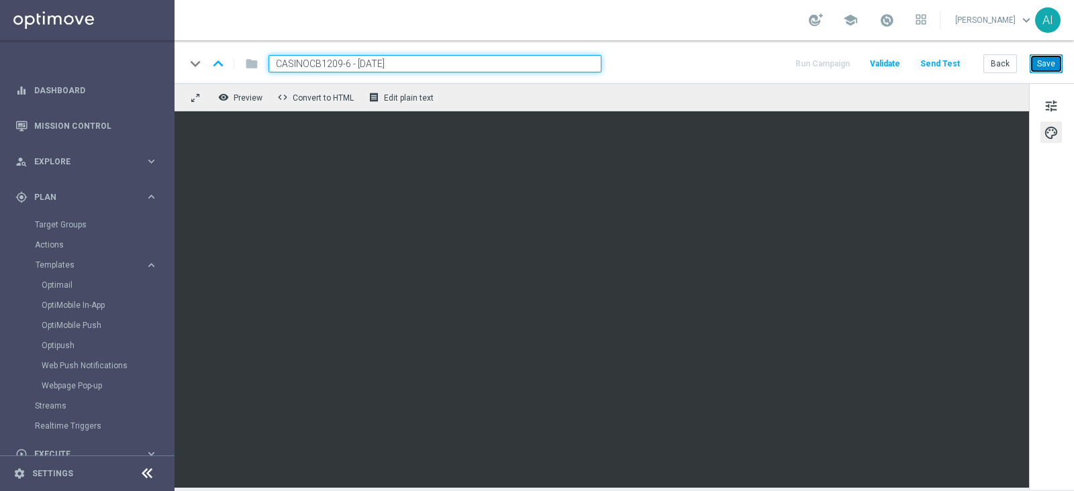
click at [1044, 65] on button "Save" at bounding box center [1046, 63] width 33 height 19
click at [1054, 66] on button "Save" at bounding box center [1046, 63] width 33 height 19
